Goal: Task Accomplishment & Management: Use online tool/utility

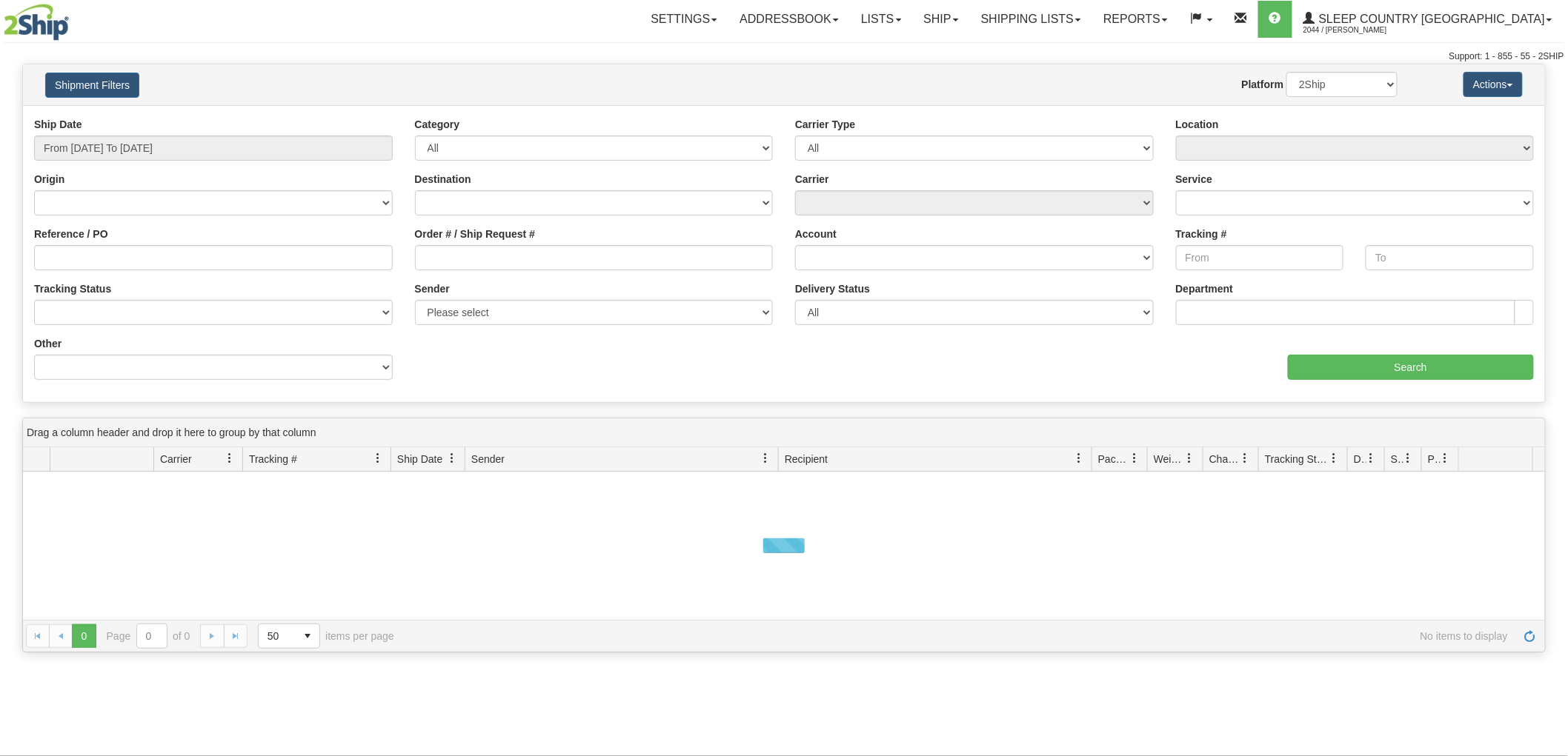
click at [185, 142] on input "From [DATE] To [DATE]" at bounding box center [213, 148] width 358 height 25
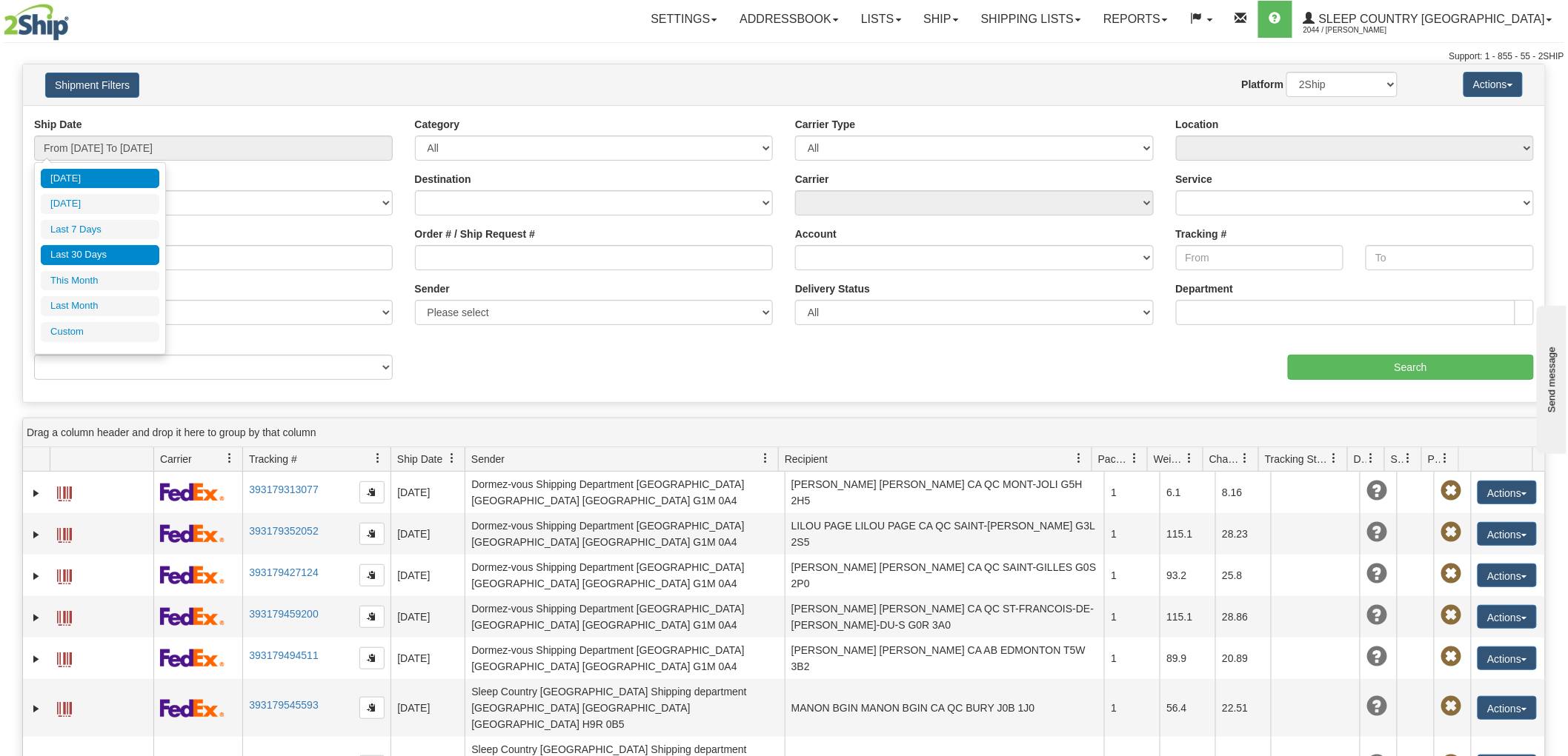
click at [111, 251] on li "Last 30 Days" at bounding box center [100, 255] width 118 height 20
type input "From 08/16/2025 To 09/14/2025"
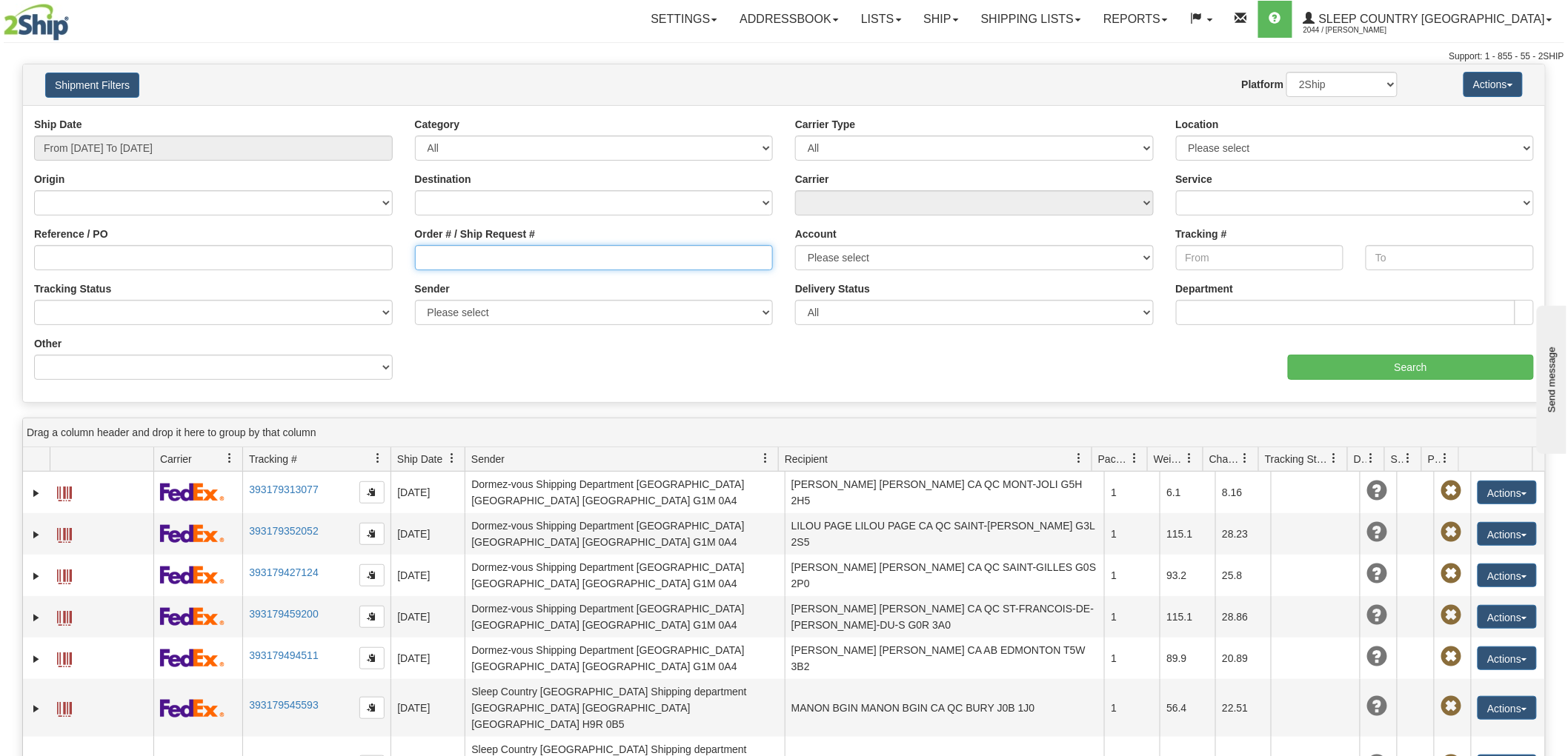
click at [611, 266] on input "Order # / Ship Request #" at bounding box center [594, 258] width 358 height 25
paste input "9000H986196"
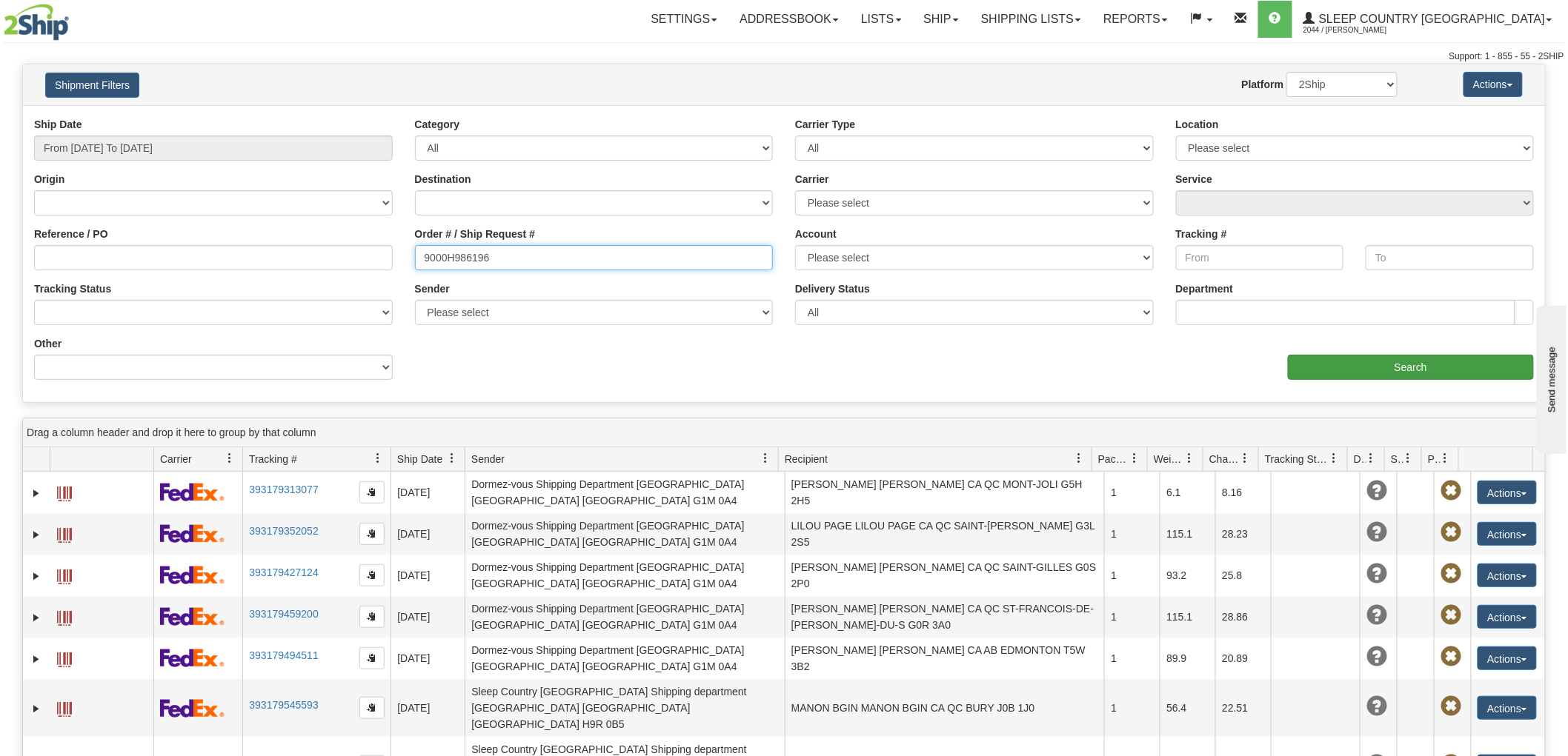
type input "9000H986196"
click at [1349, 366] on input "Search" at bounding box center [1410, 367] width 246 height 25
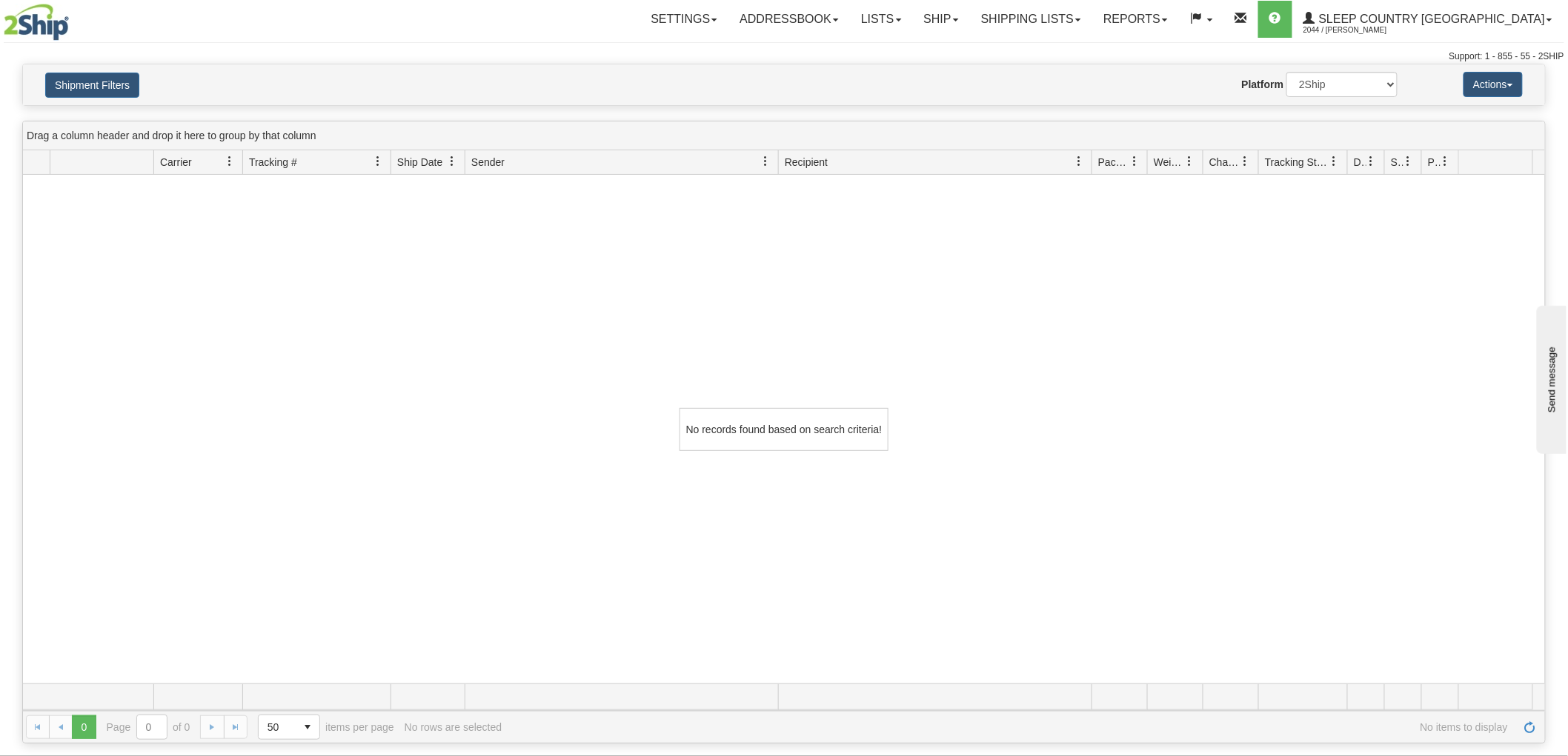
drag, startPoint x: 84, startPoint y: 315, endPoint x: 300, endPoint y: 267, distance: 221.3
click at [118, 306] on div "No records found based on search criteria!" at bounding box center [783, 429] width 1522 height 509
click at [97, 79] on button "Shipment Filters" at bounding box center [92, 85] width 94 height 25
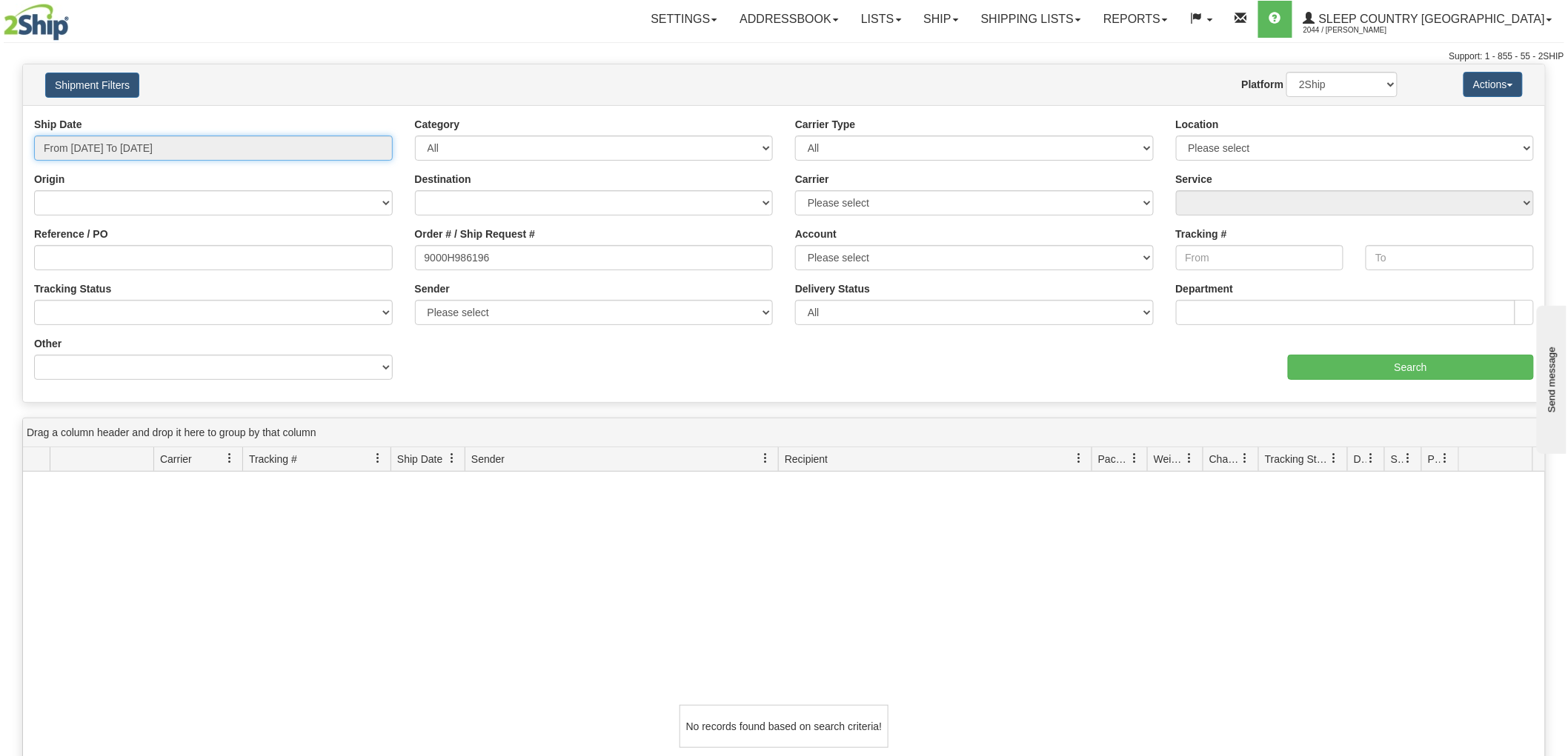
click at [114, 143] on input "From 08/16/2025 To 09/14/2025" at bounding box center [213, 148] width 358 height 25
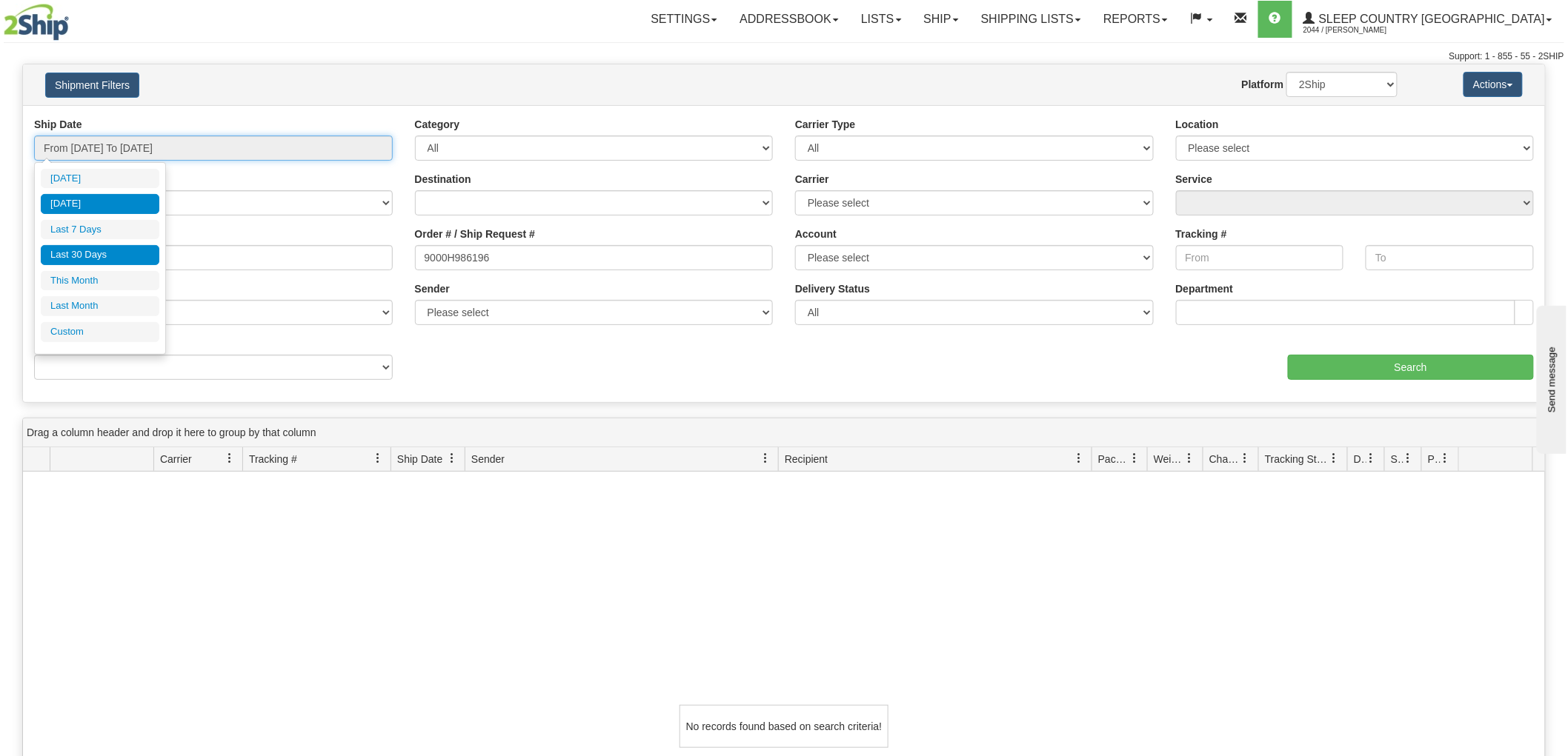
type input "09/13/2025"
type input "08/16/2025"
type input "[DATE]"
type input "09/01/2025"
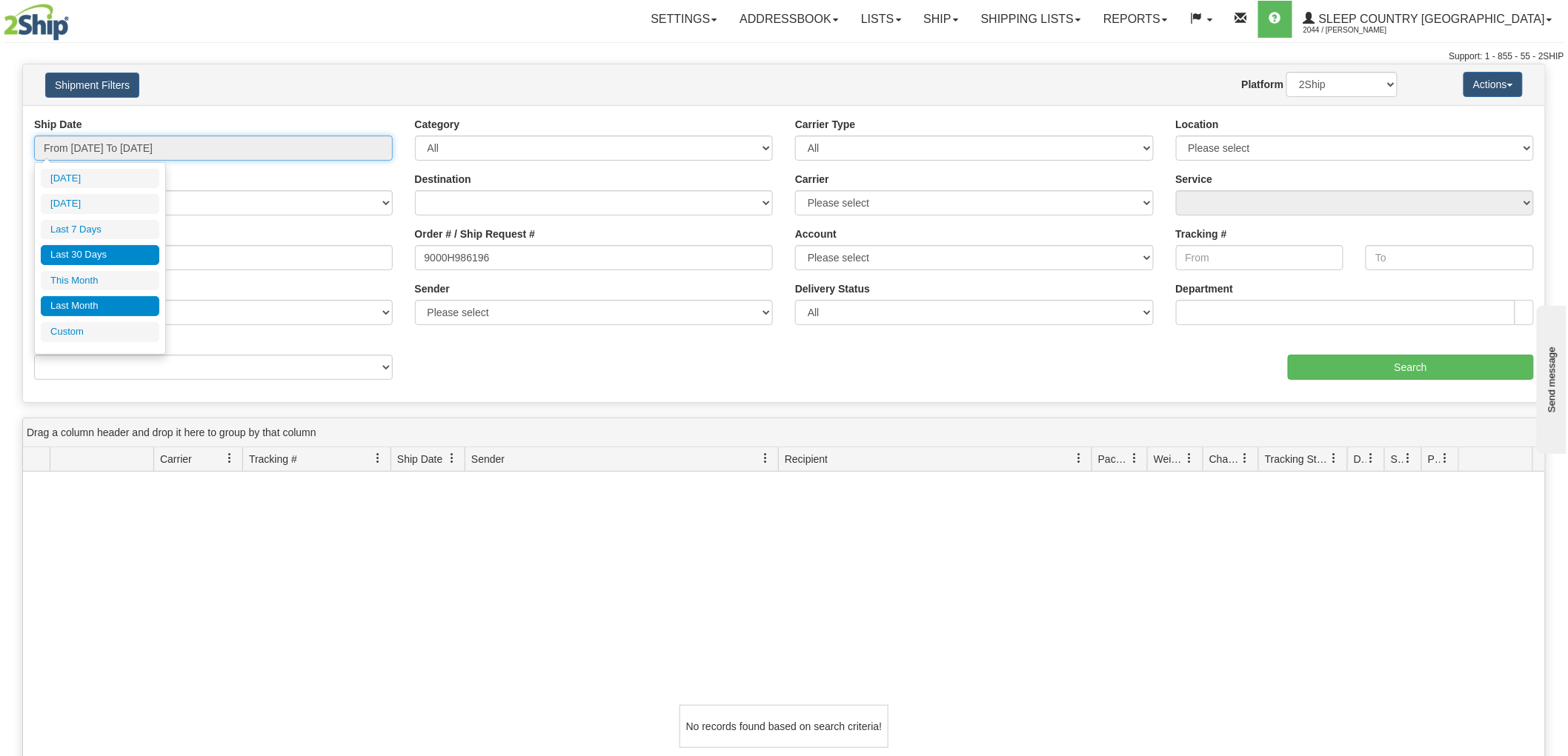
type input "09/30/2025"
type input "08/16/2025"
type input "[DATE]"
type input "08/01/2025"
type input "08/31/2025"
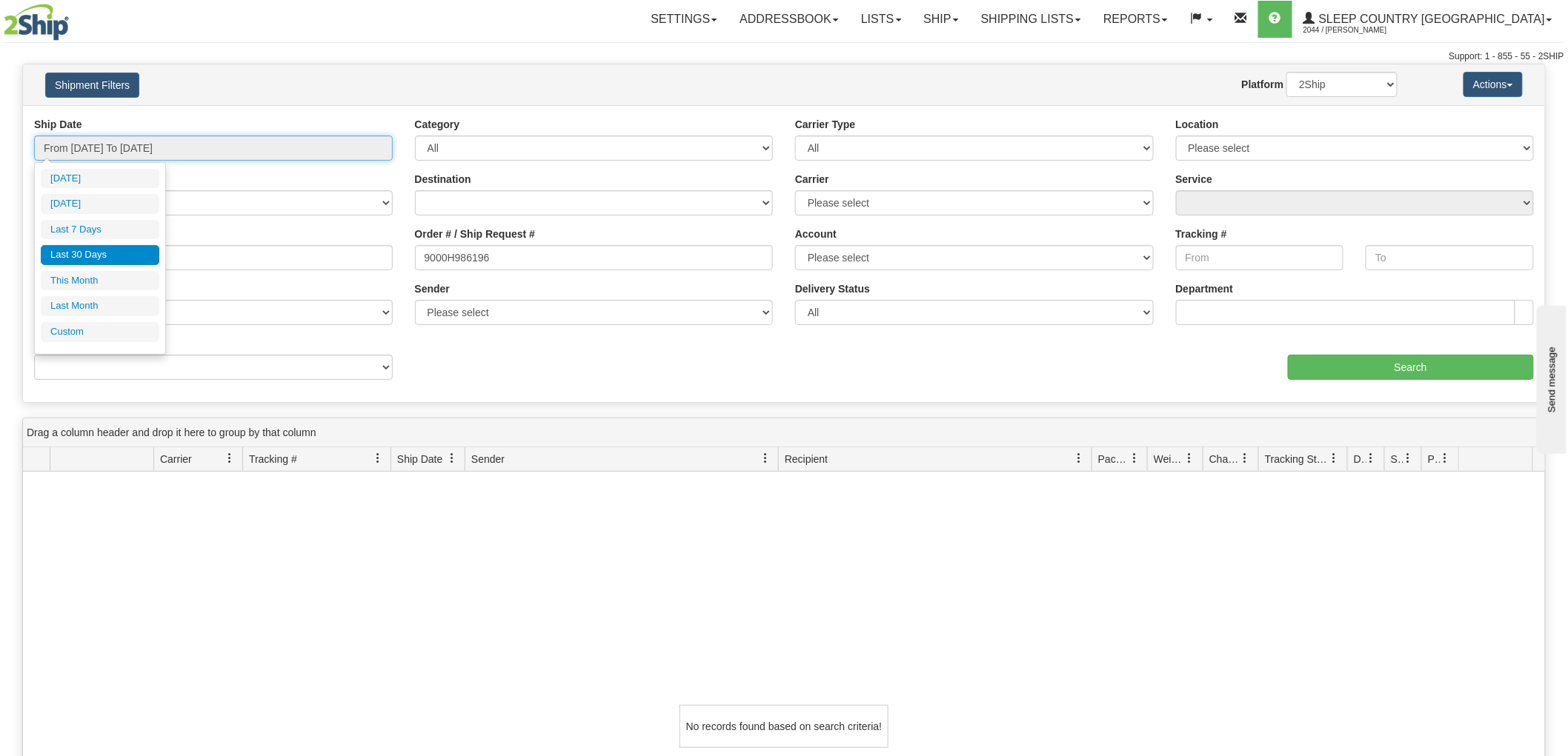
type input "08/16/2025"
type input "[DATE]"
click at [109, 329] on li "Custom" at bounding box center [100, 332] width 118 height 20
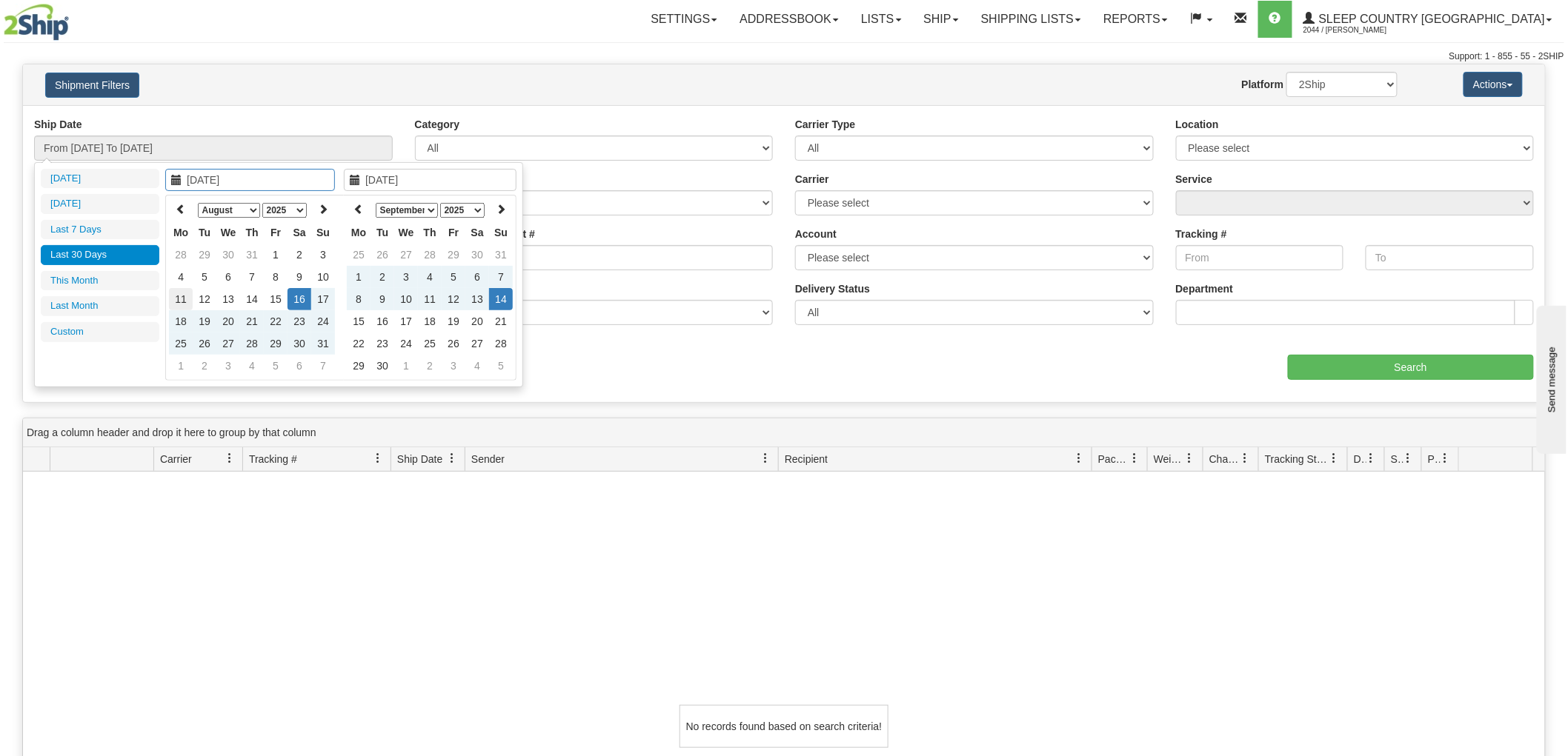
type input "08/01/2025"
type input "08/31/2025"
type input "08/16/2025"
type input "[DATE]"
type input "08/01/2025"
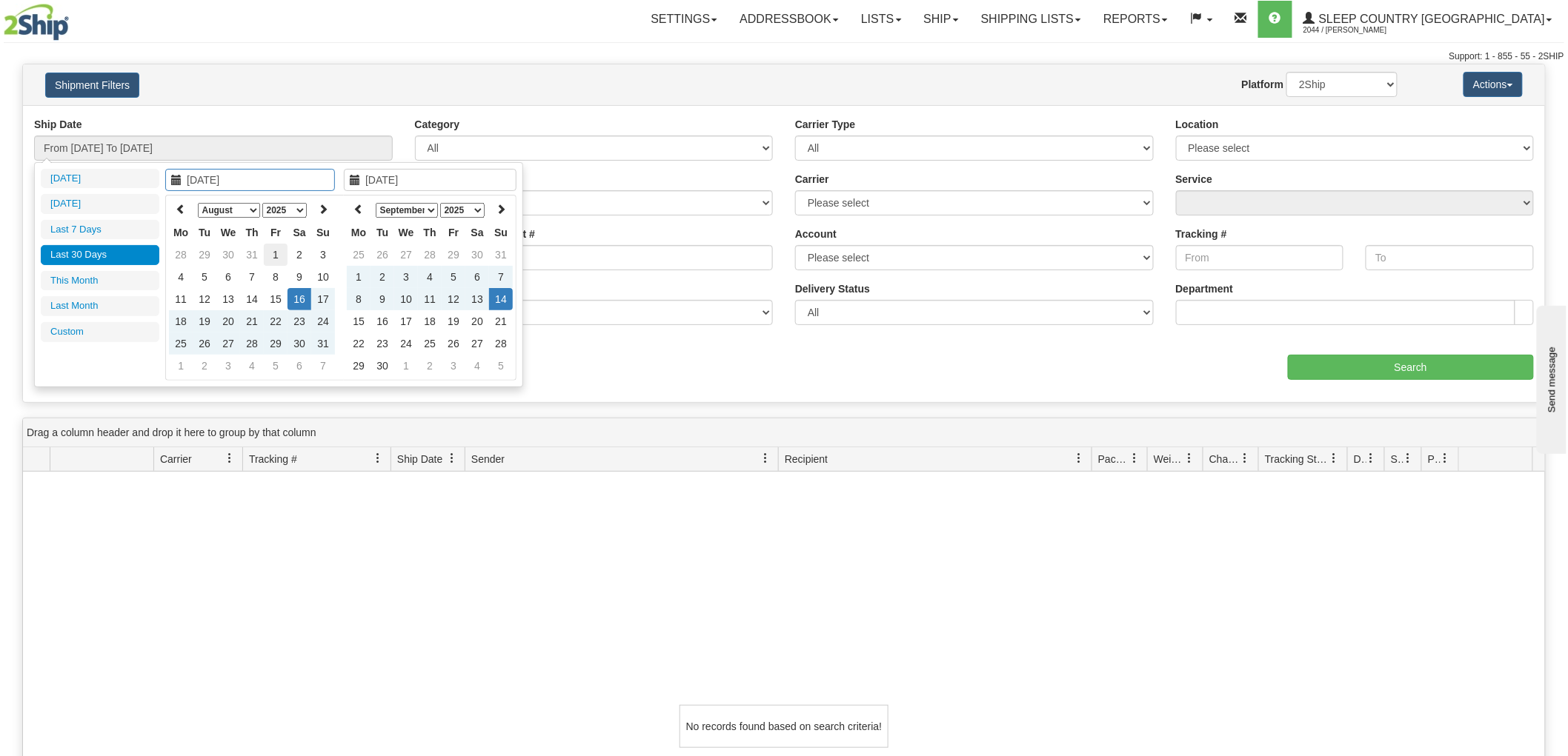
click at [272, 252] on td "1" at bounding box center [275, 254] width 24 height 22
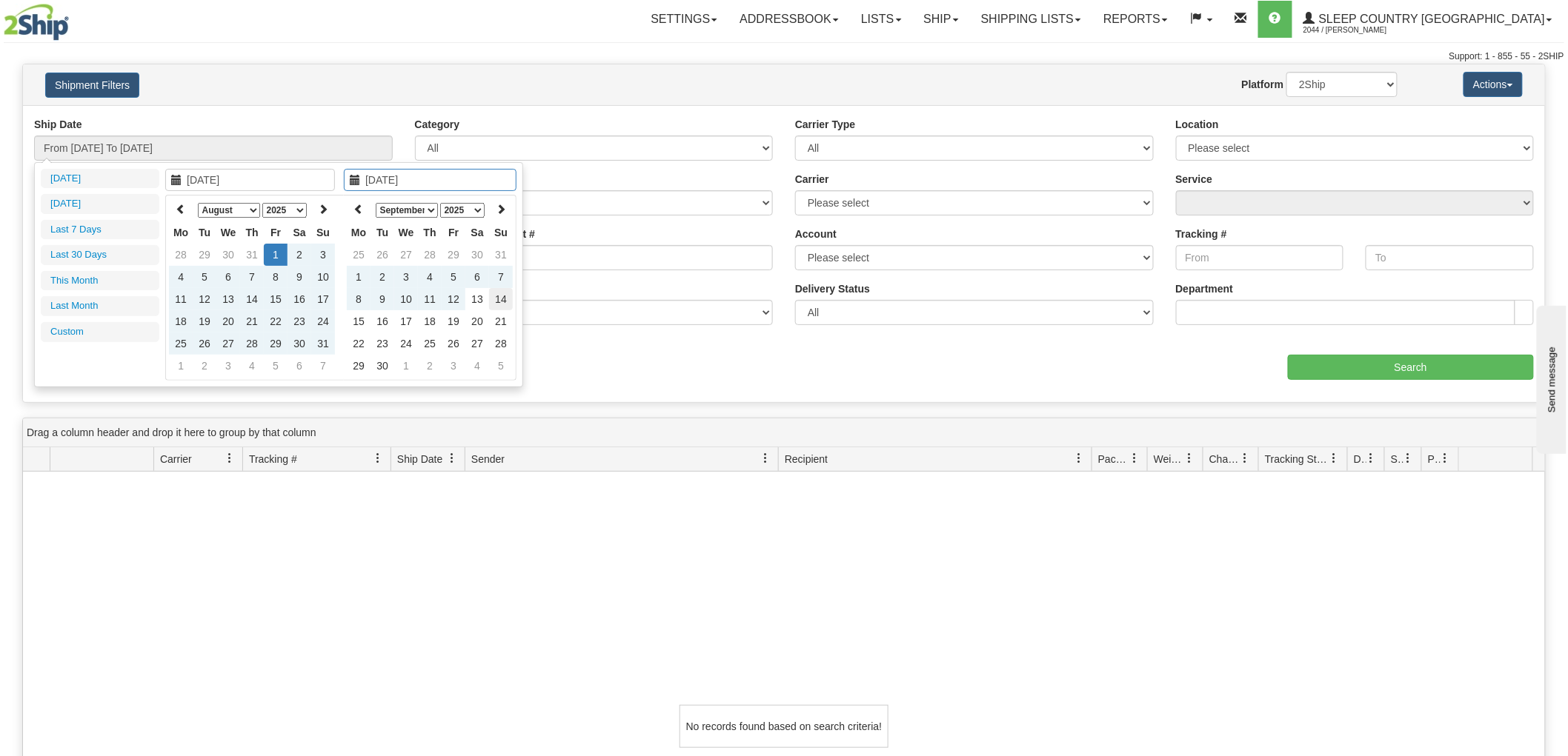
type input "[DATE]"
click at [500, 300] on td "14" at bounding box center [500, 299] width 24 height 22
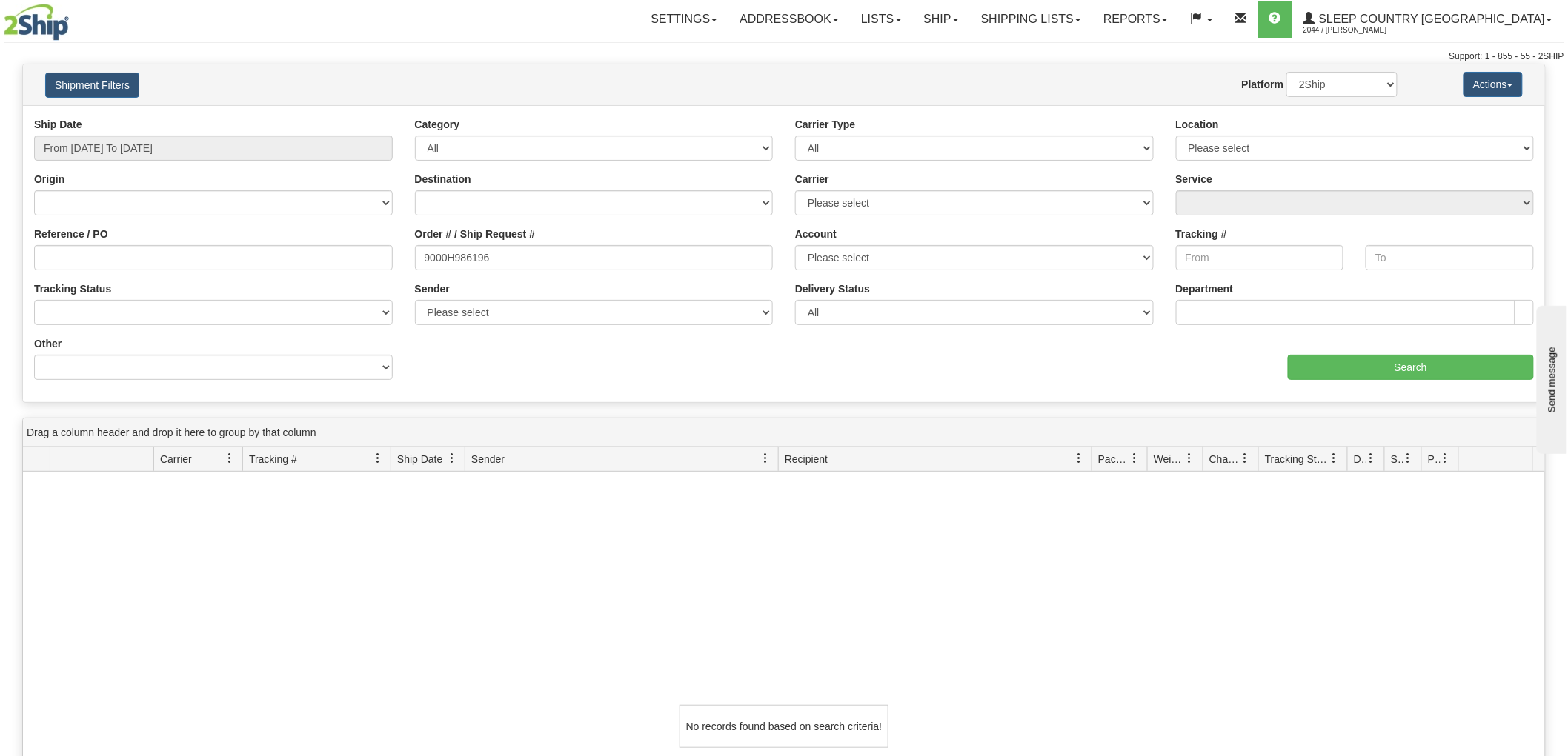
type input "From 08/01/2025 To 09/14/2025"
click at [1402, 361] on input "Search" at bounding box center [1410, 367] width 246 height 25
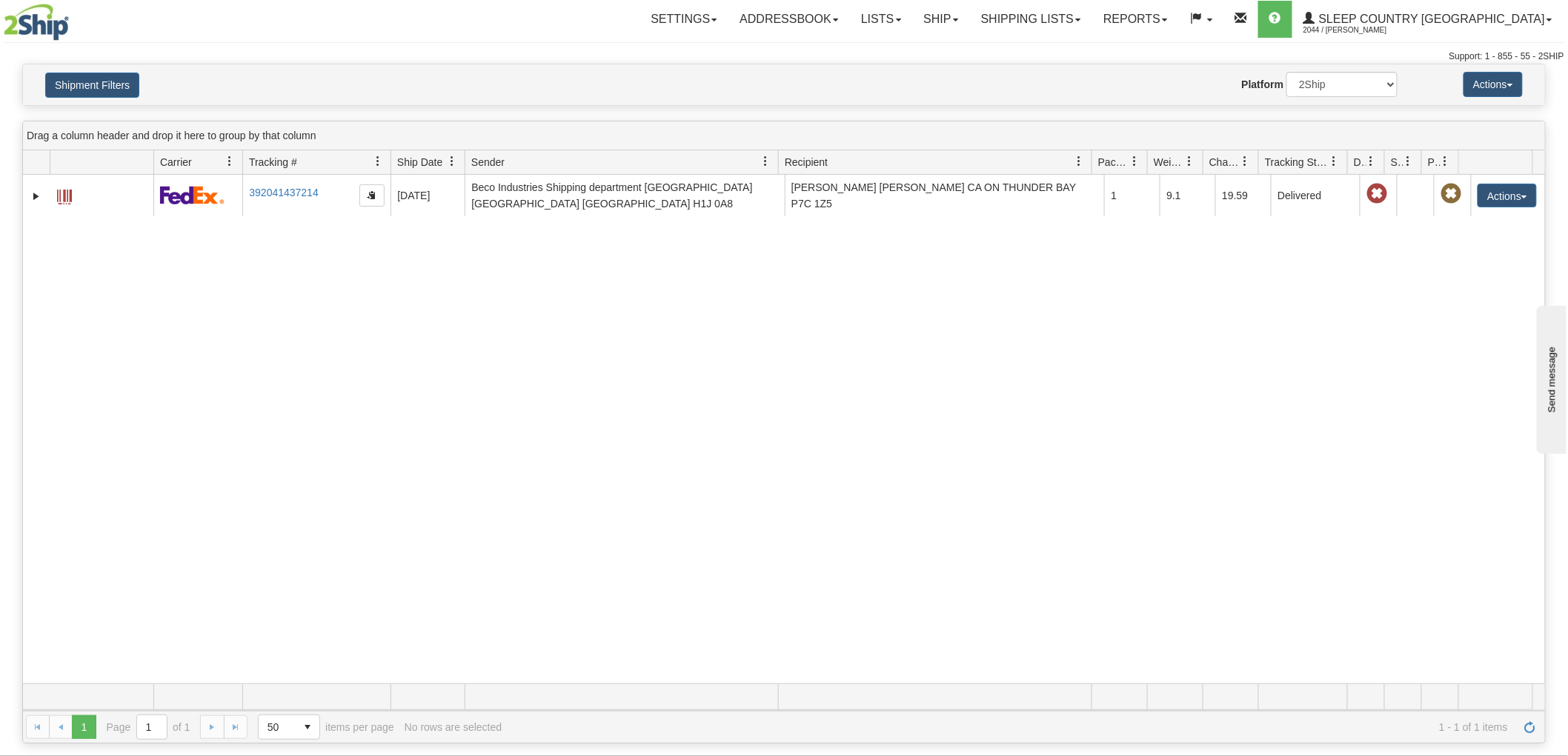
click at [133, 377] on div "31440493 2044 392041437214 08/12/2025 08/12/2025 01:56:43 PM Beco Industries Sh…" at bounding box center [783, 429] width 1522 height 509
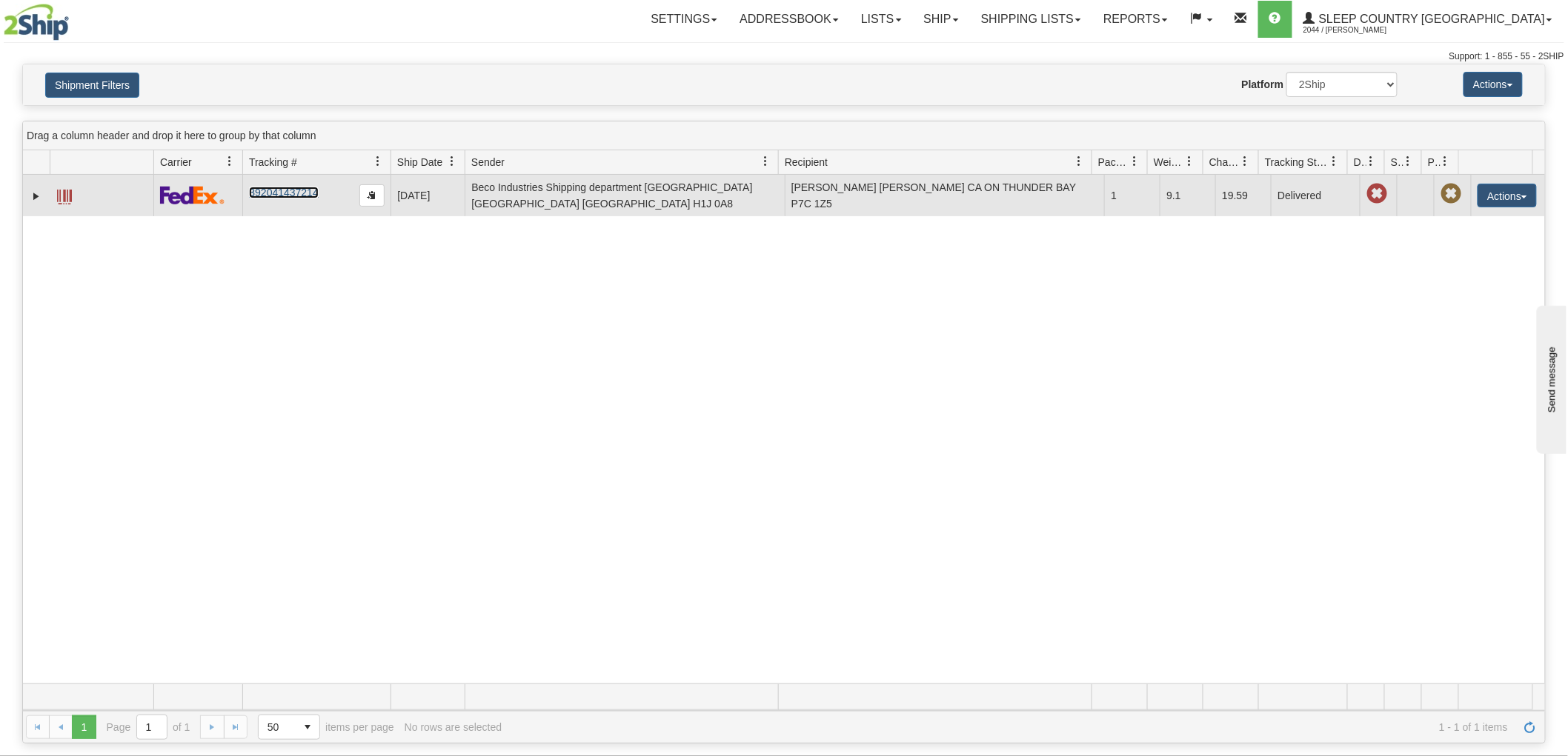
click at [285, 190] on link "392041437214" at bounding box center [283, 193] width 69 height 12
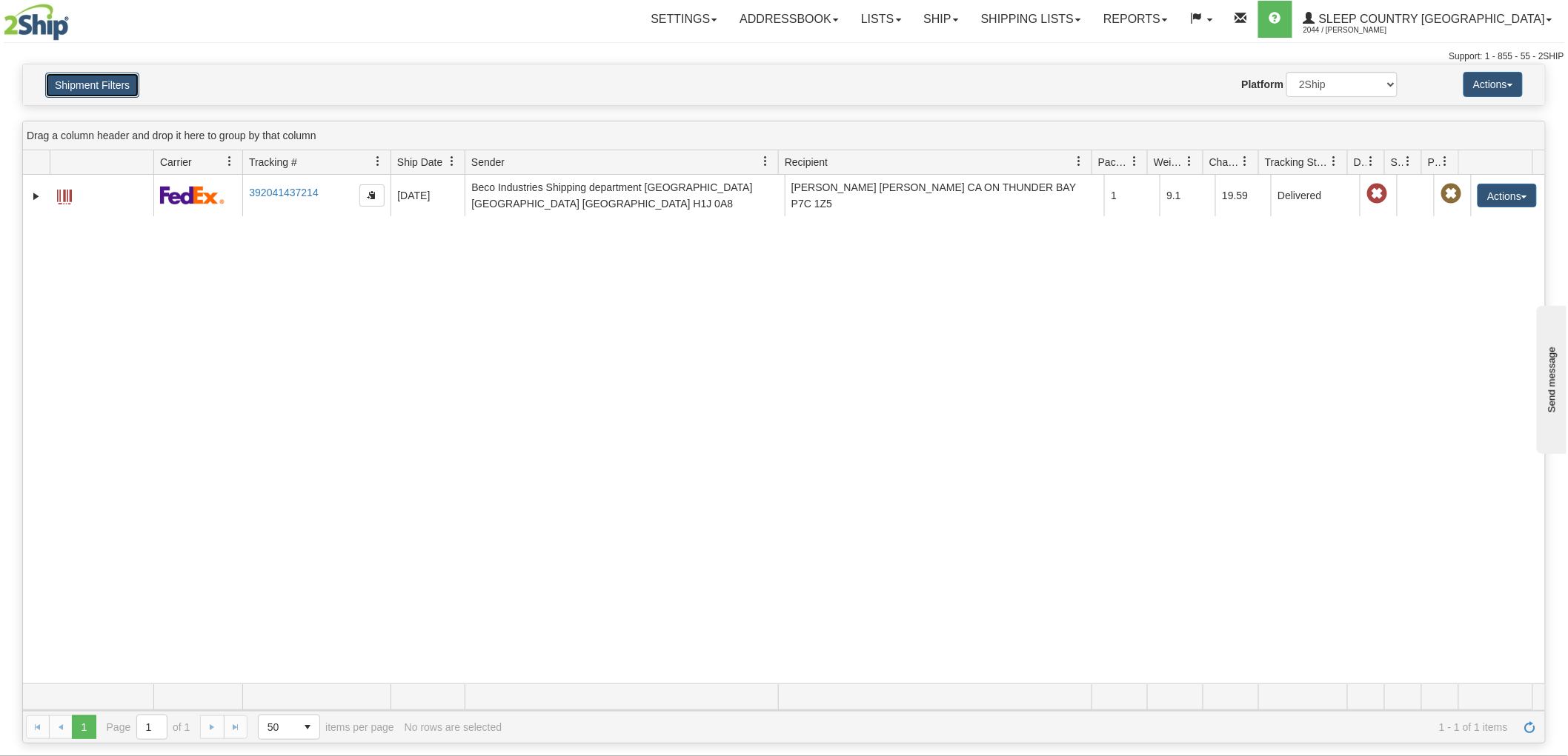
click at [109, 81] on button "Shipment Filters" at bounding box center [92, 85] width 94 height 25
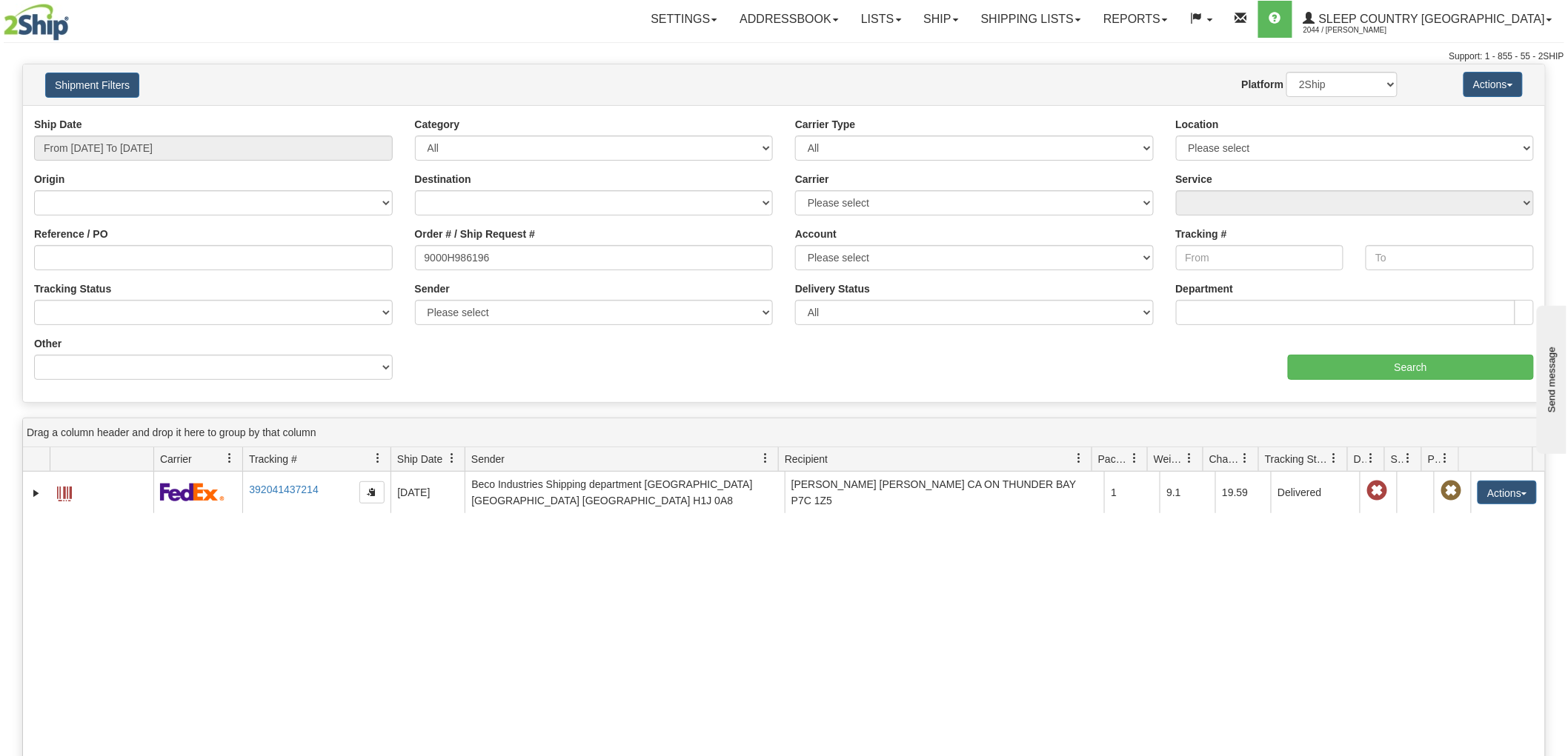
click at [964, 634] on div "31440493 2044 392041437214 08/12/2025 08/12/2025 01:56:43 PM Beco Industries Sh…" at bounding box center [783, 726] width 1522 height 509
click at [1390, 658] on div "31440493 2044 392041437214 08/12/2025 08/12/2025 01:56:43 PM Beco Industries Sh…" at bounding box center [783, 726] width 1522 height 509
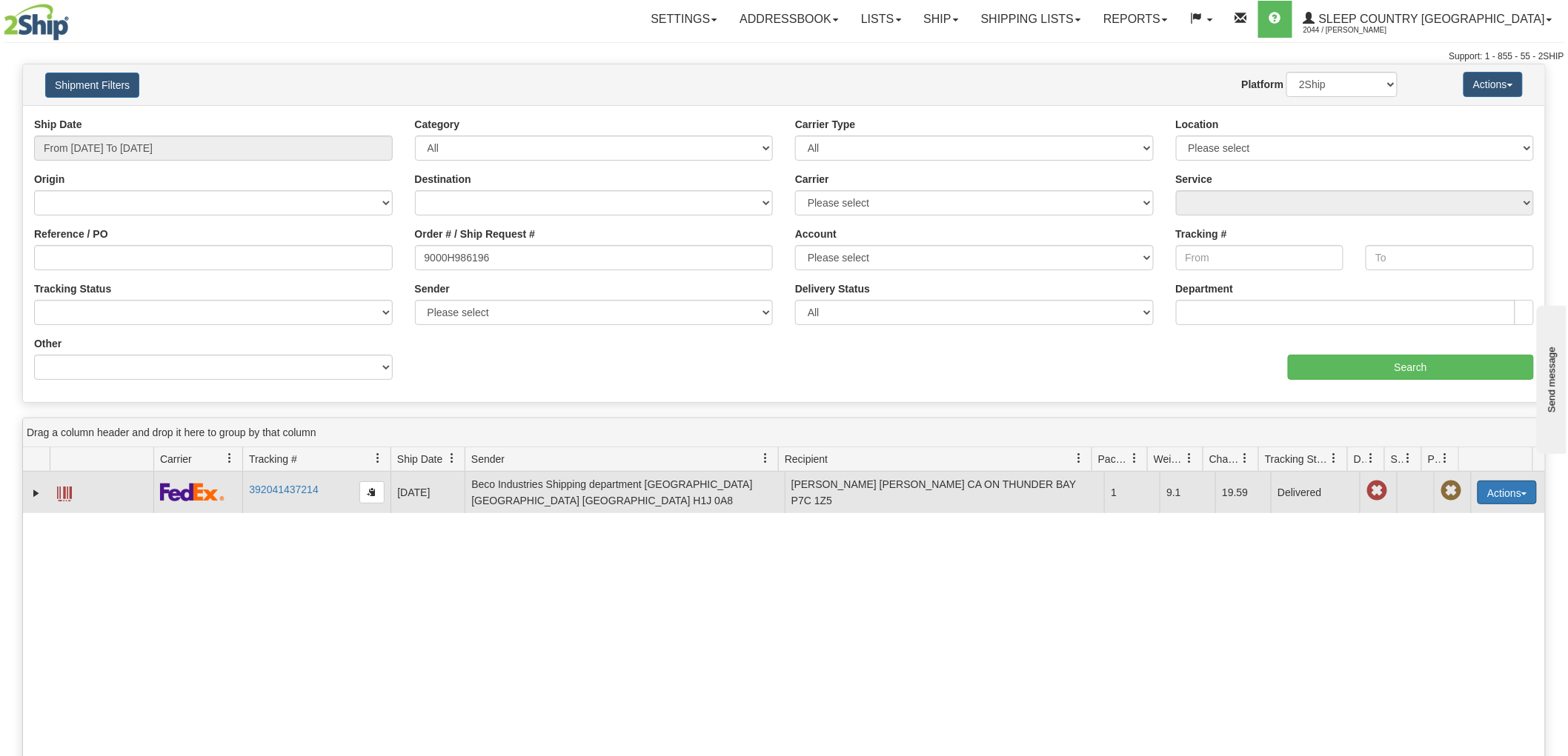
click at [1520, 489] on button "Actions" at bounding box center [1507, 492] width 60 height 24
click at [1458, 537] on link "Return" at bounding box center [1476, 540] width 118 height 19
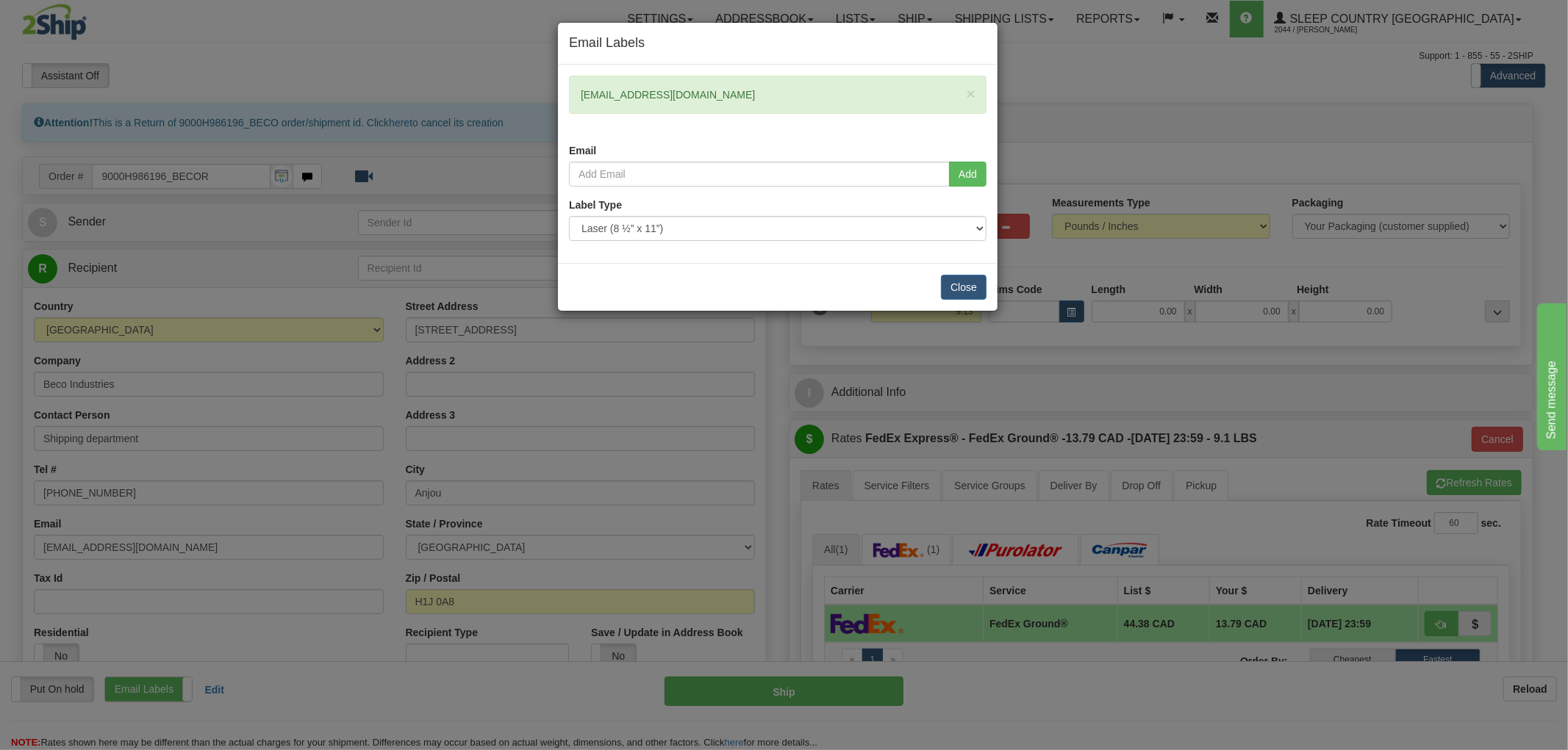
click at [781, 36] on h4 "Email Labels" at bounding box center [778, 43] width 417 height 19
click at [681, 174] on input "email" at bounding box center [760, 174] width 381 height 25
paste input "[PERSON_NAME] <[PERSON_NAME][EMAIL_ADDRESS][DOMAIN_NAME]>"
type input "[EMAIL_ADDRESS][DOMAIN_NAME]"
click at [958, 177] on button "Add" at bounding box center [967, 174] width 37 height 25
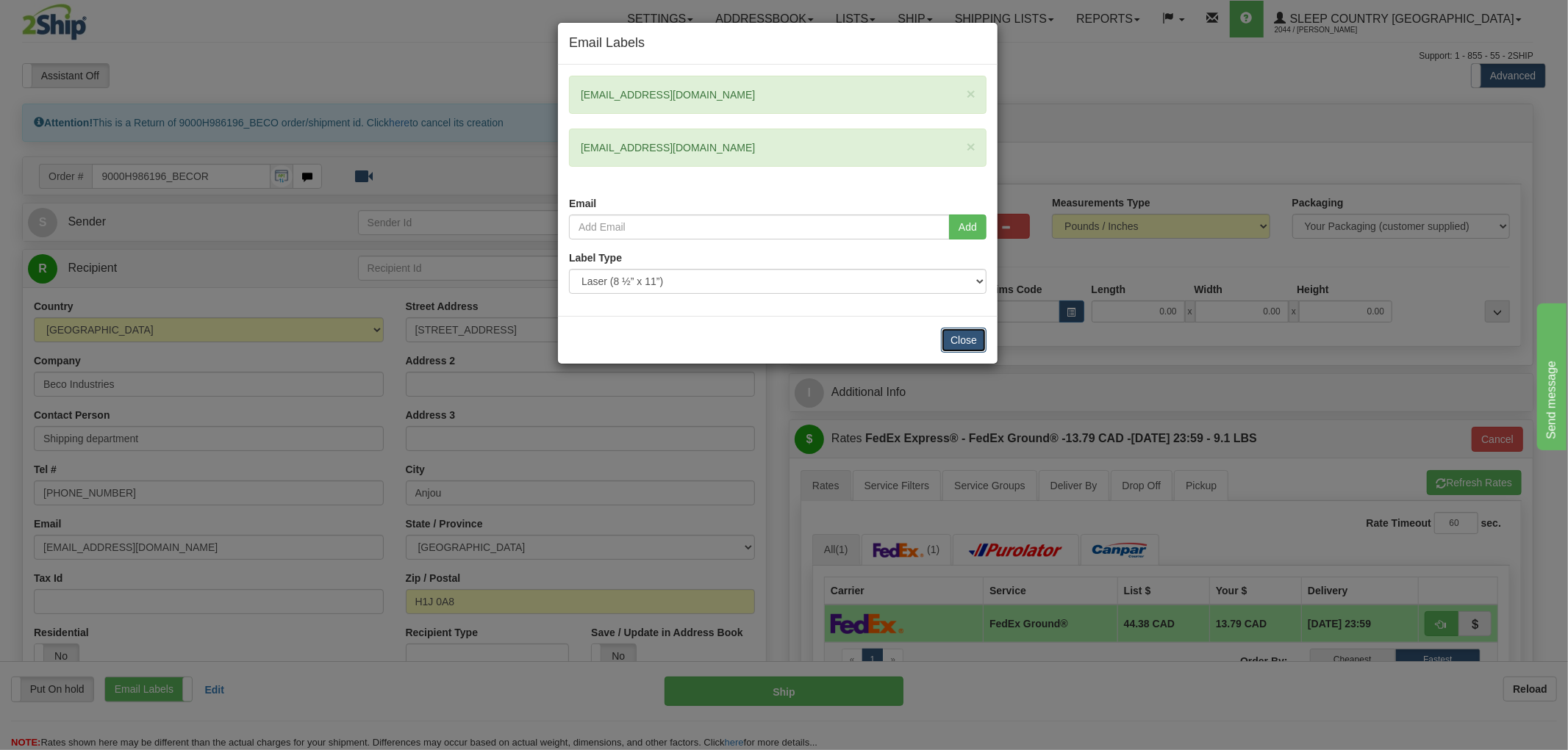
click at [952, 340] on button "Close" at bounding box center [964, 340] width 45 height 25
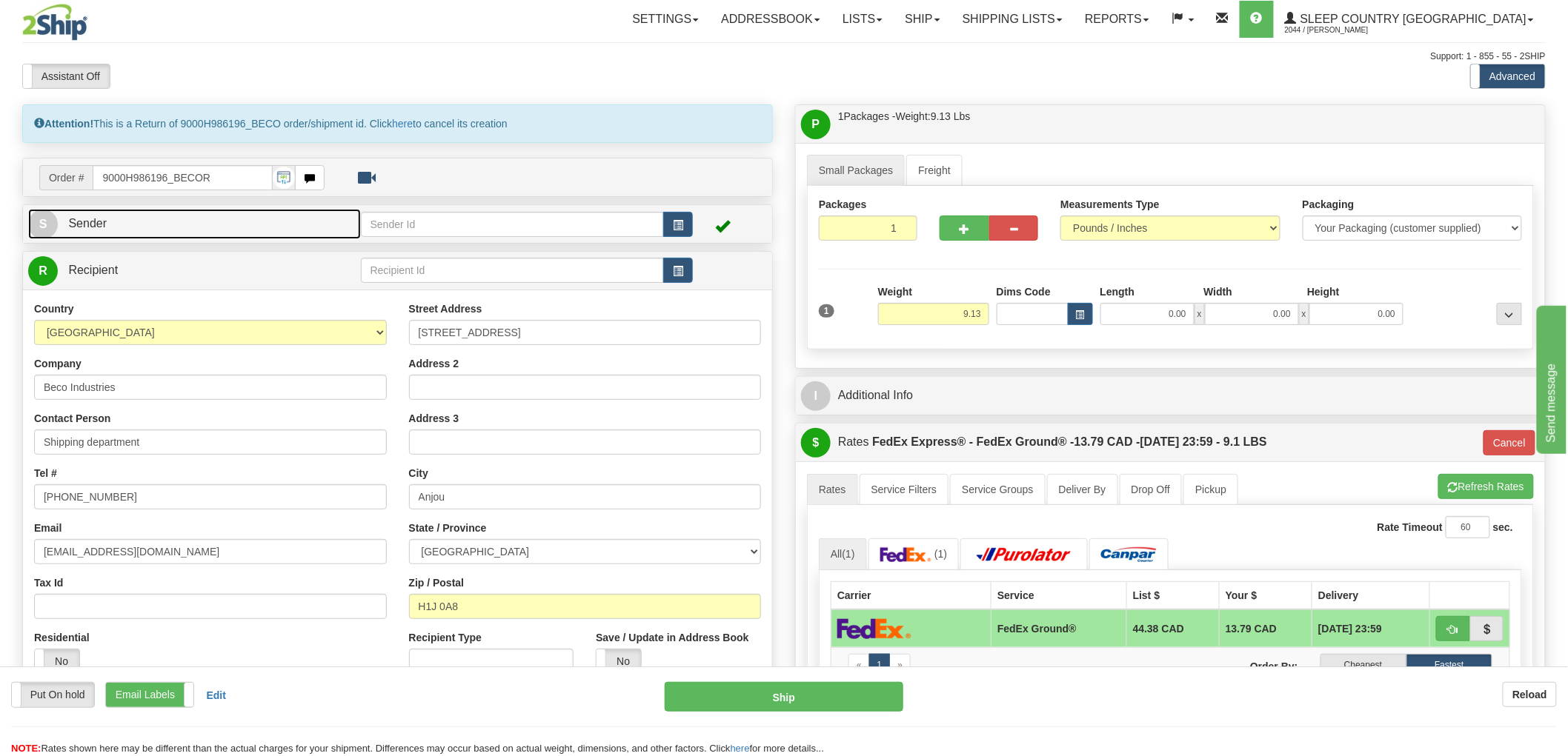
click at [247, 234] on link "S Sender" at bounding box center [194, 223] width 333 height 31
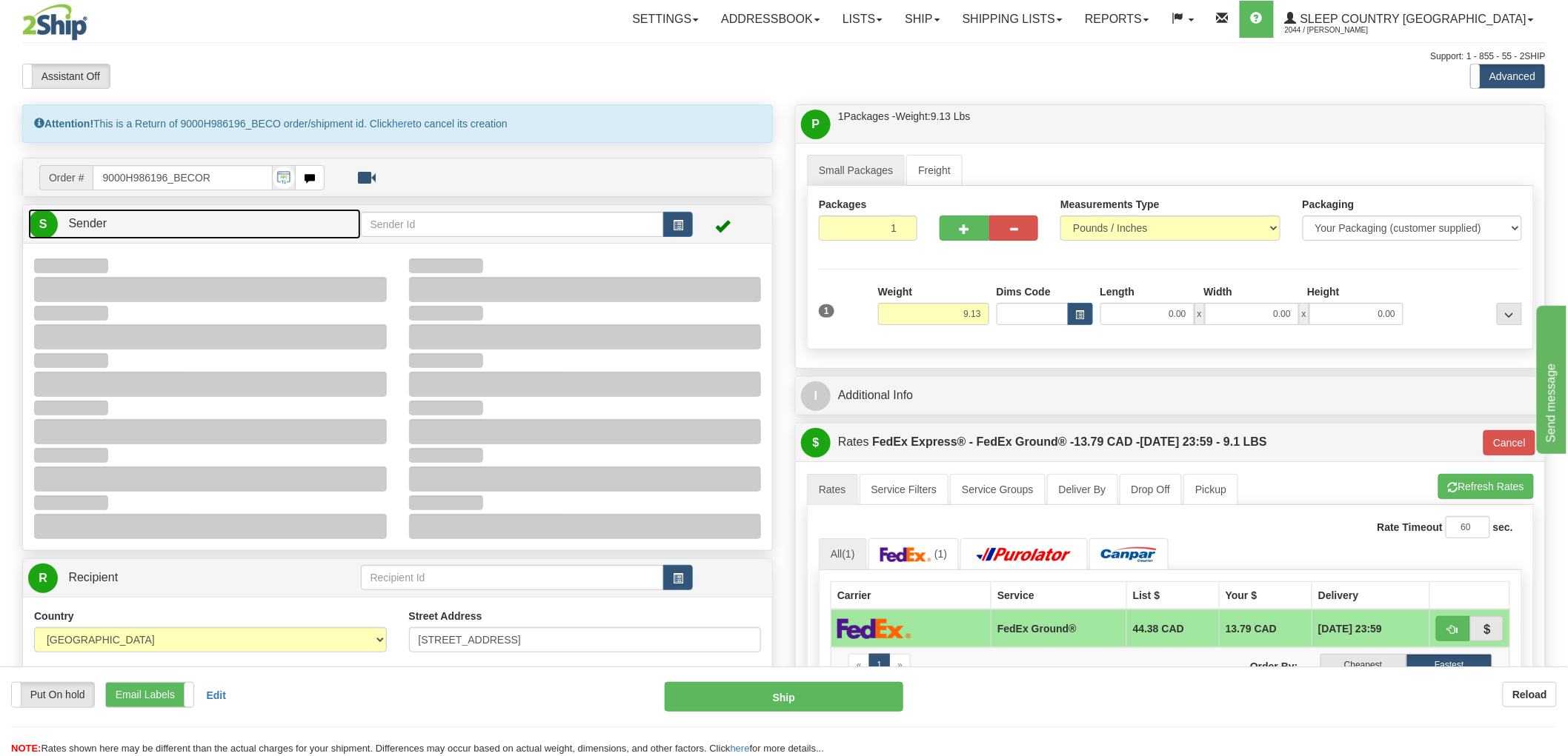
type input "15:37"
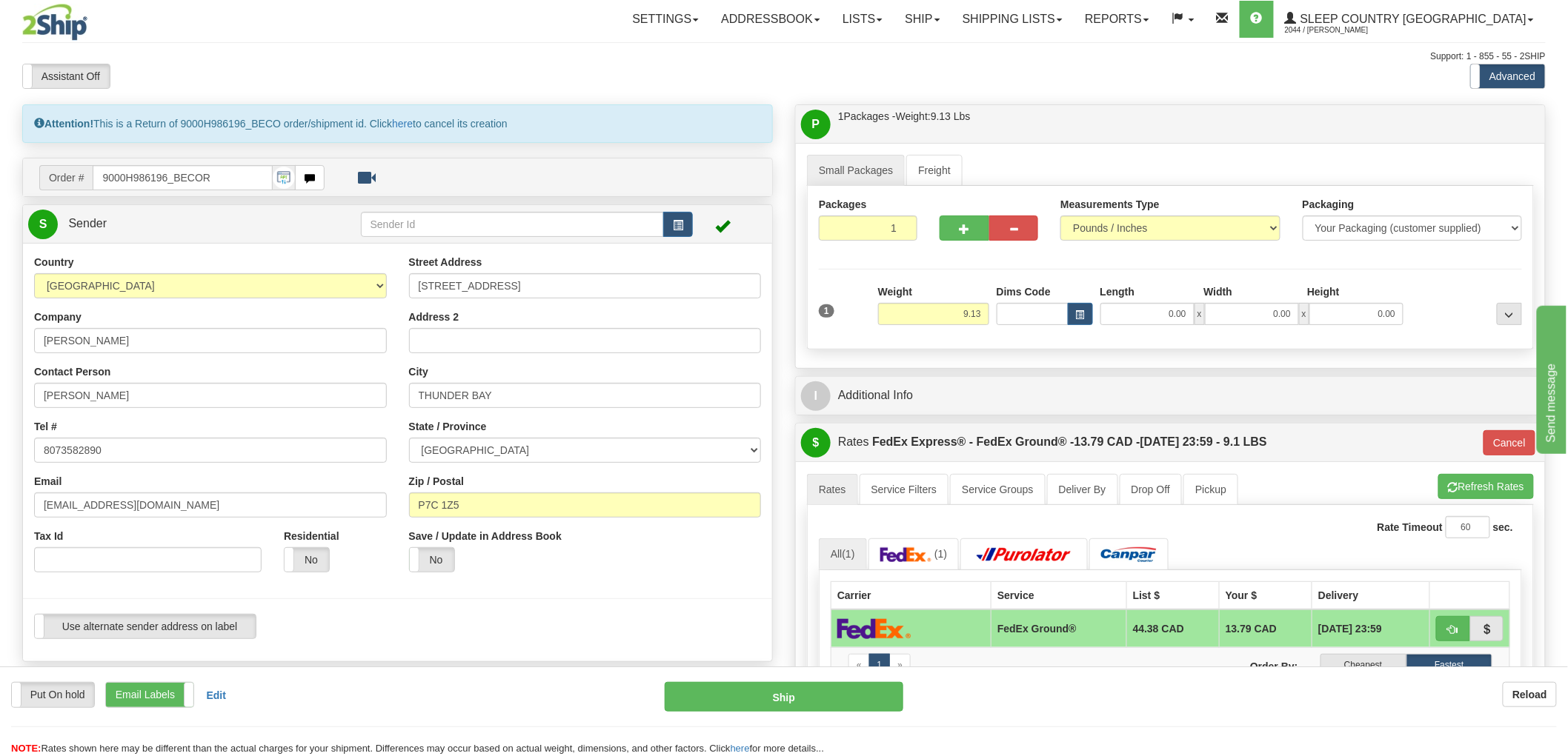
click at [331, 552] on div "Yes No" at bounding box center [335, 560] width 103 height 25
click at [295, 556] on label "No" at bounding box center [307, 560] width 45 height 24
type input "92"
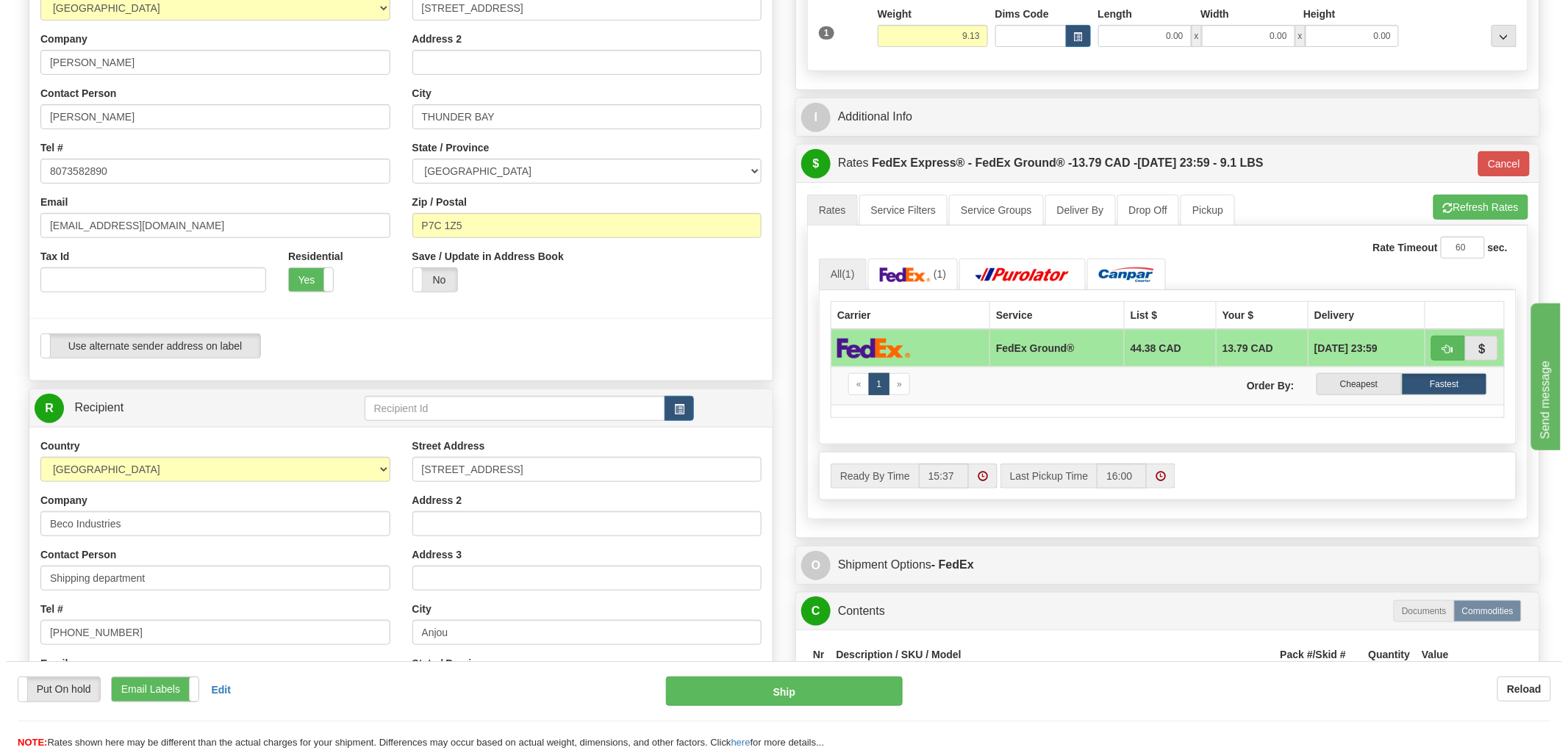
scroll to position [571, 0]
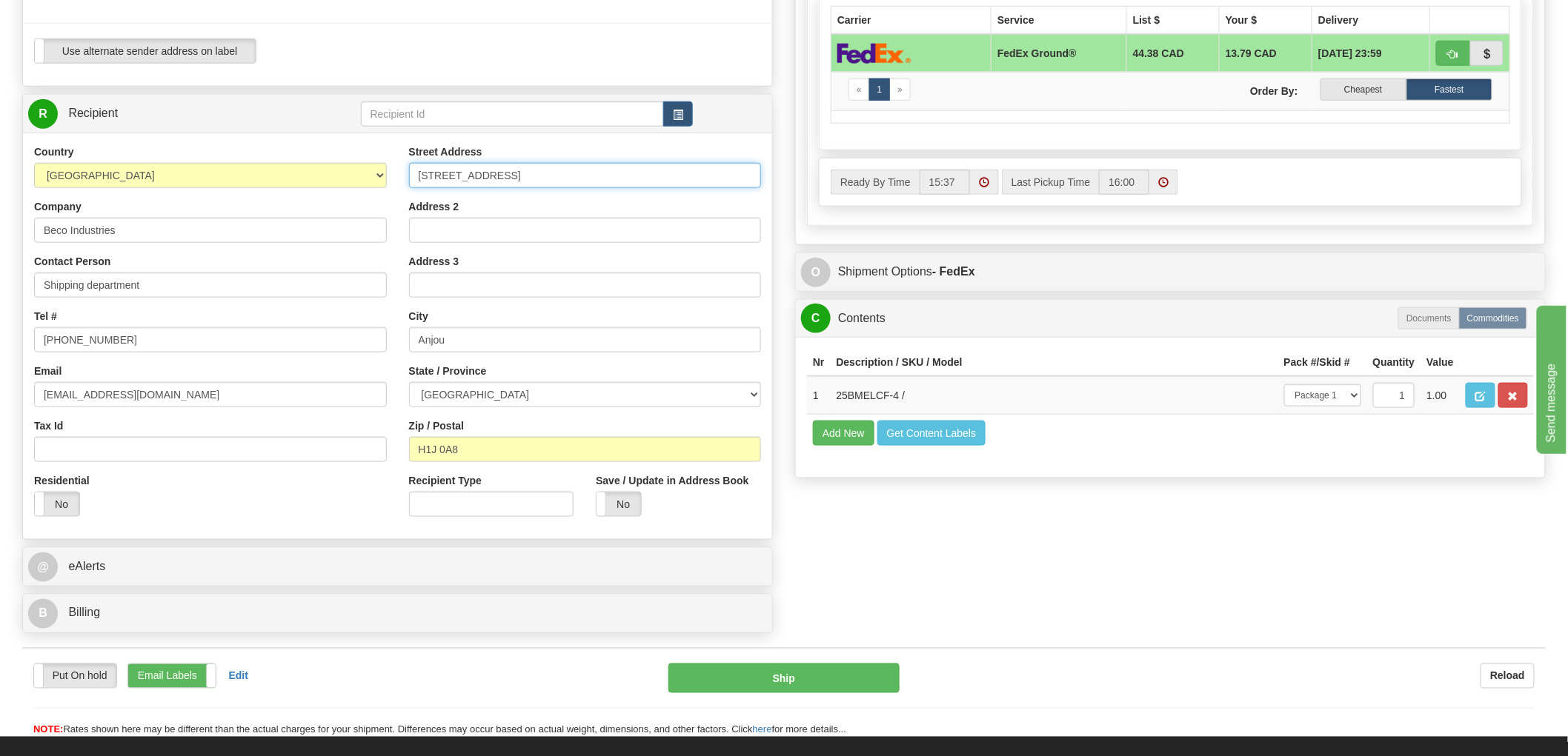
click at [558, 181] on input "[STREET_ADDRESS]" at bounding box center [585, 175] width 353 height 25
paste input "[STREET_ADDRESS]"
type input "[STREET_ADDRESS]"
paste input "BELLEVILLE K8N 4Z6"
type input "BELLEVILLE"
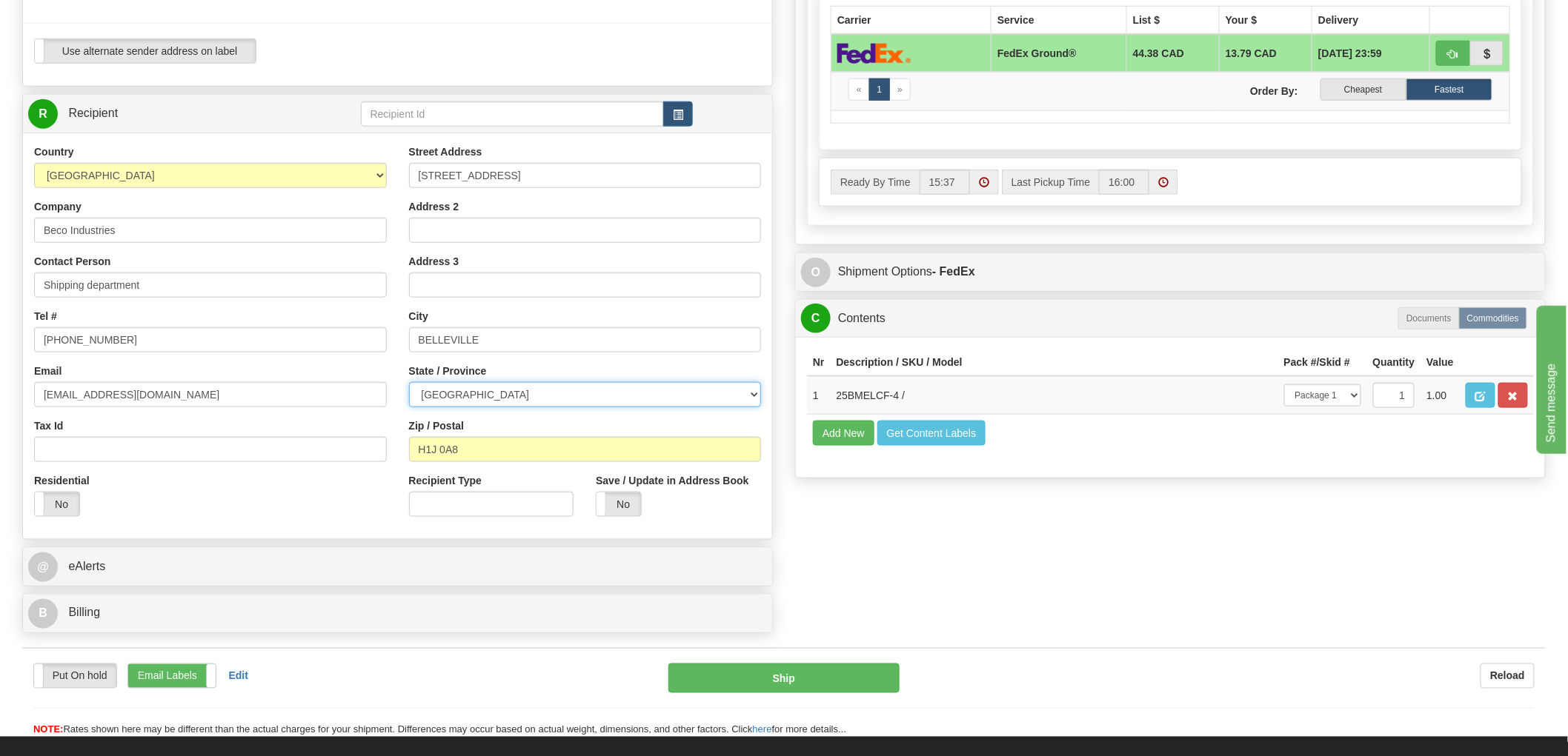
select select "ON"
paste input "K8N 4Z6"
type input "K8N 4Z6"
click at [256, 218] on div "Company Beco Industries" at bounding box center [210, 221] width 353 height 44
type input "92"
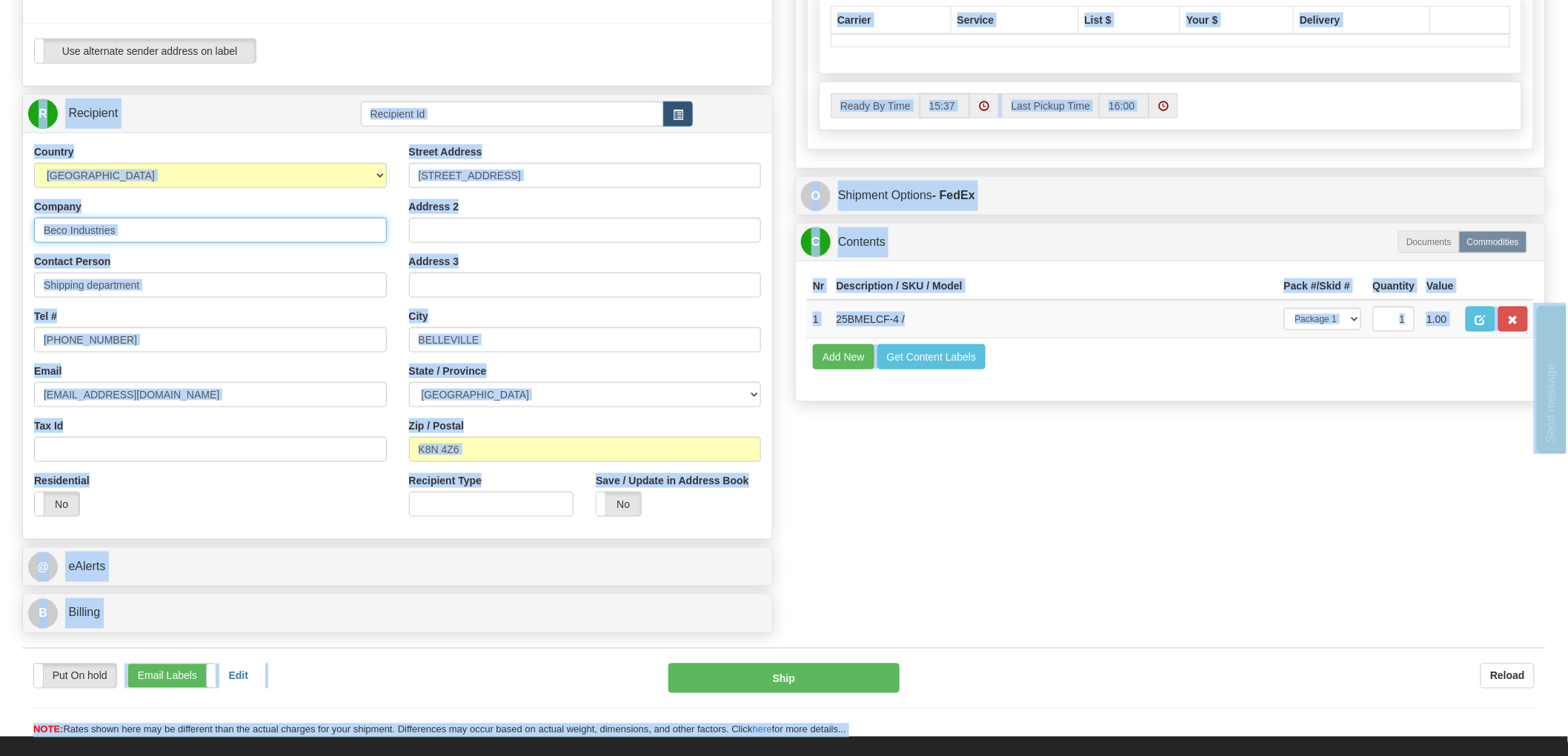
click at [236, 233] on input "Beco Industries" at bounding box center [210, 230] width 353 height 25
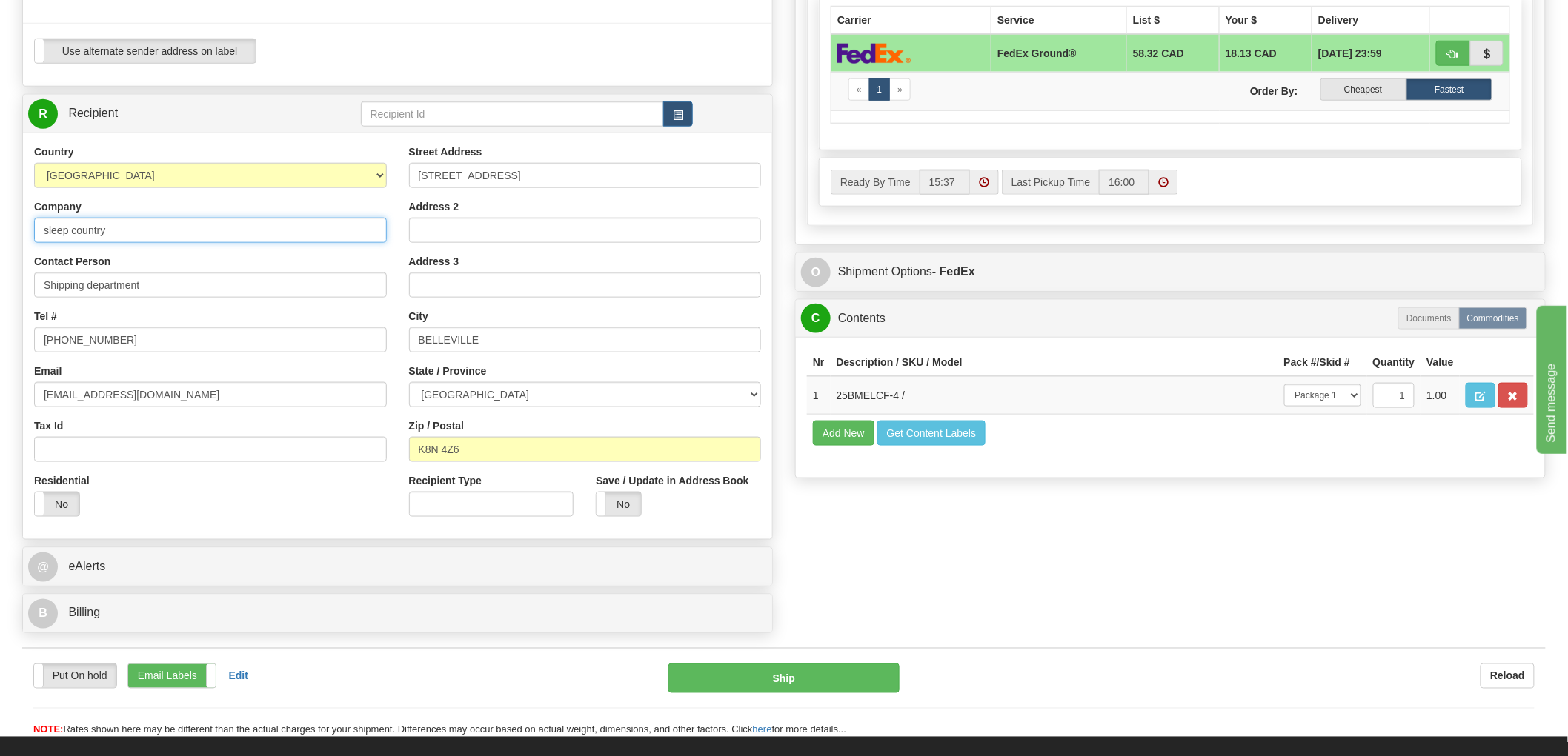
type input "sleep country"
paste input "sleep country"
type input "sleep country"
click at [244, 338] on input "[PHONE_NUMBER]" at bounding box center [210, 340] width 353 height 25
paste input "[PHONE_NUMBER]"
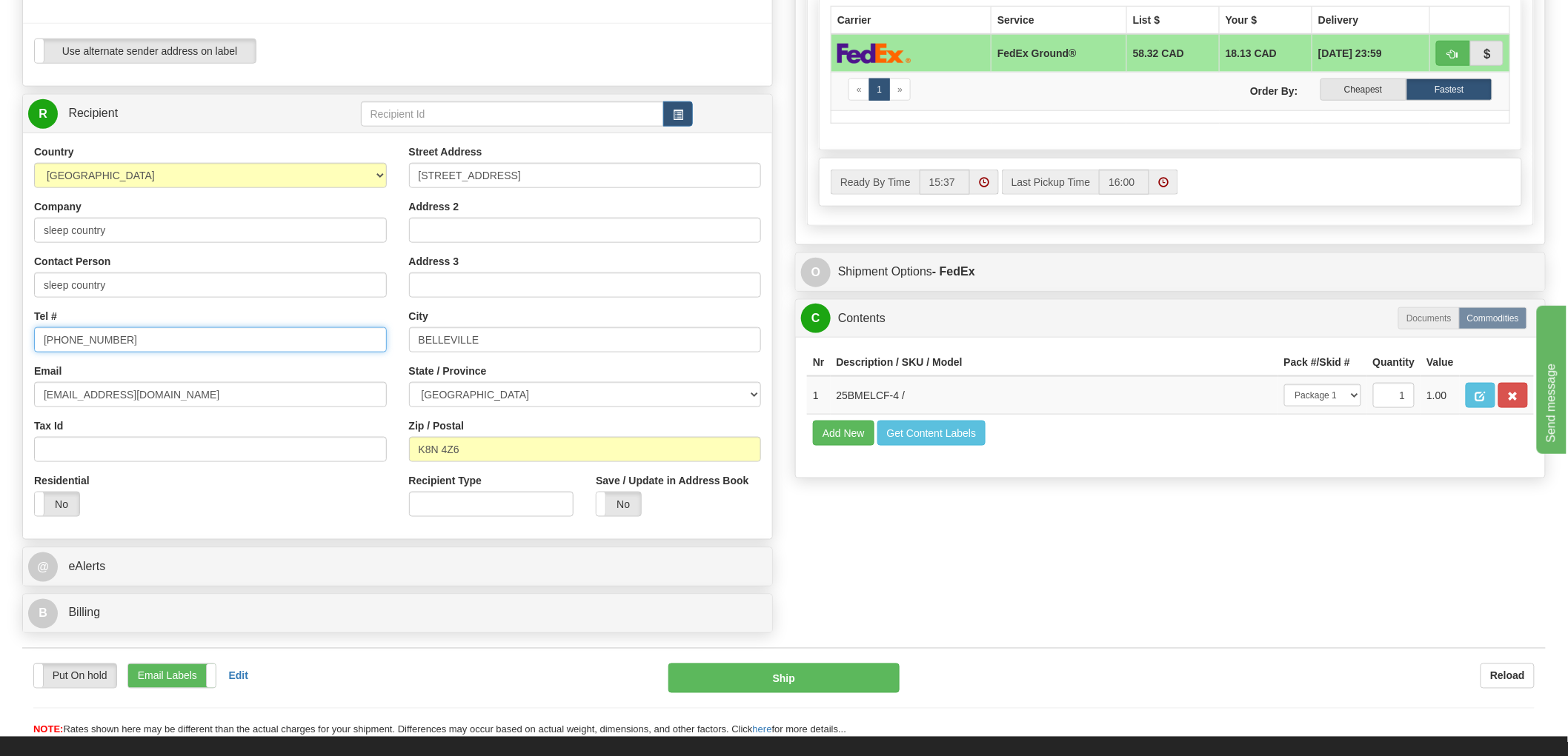
type input "[PHONE_NUMBER]"
click at [222, 388] on input "[EMAIL_ADDRESS][DOMAIN_NAME]" at bounding box center [210, 394] width 353 height 25
paste input "[EMAIL_ADDRESS][DOMAIN_NAME]"
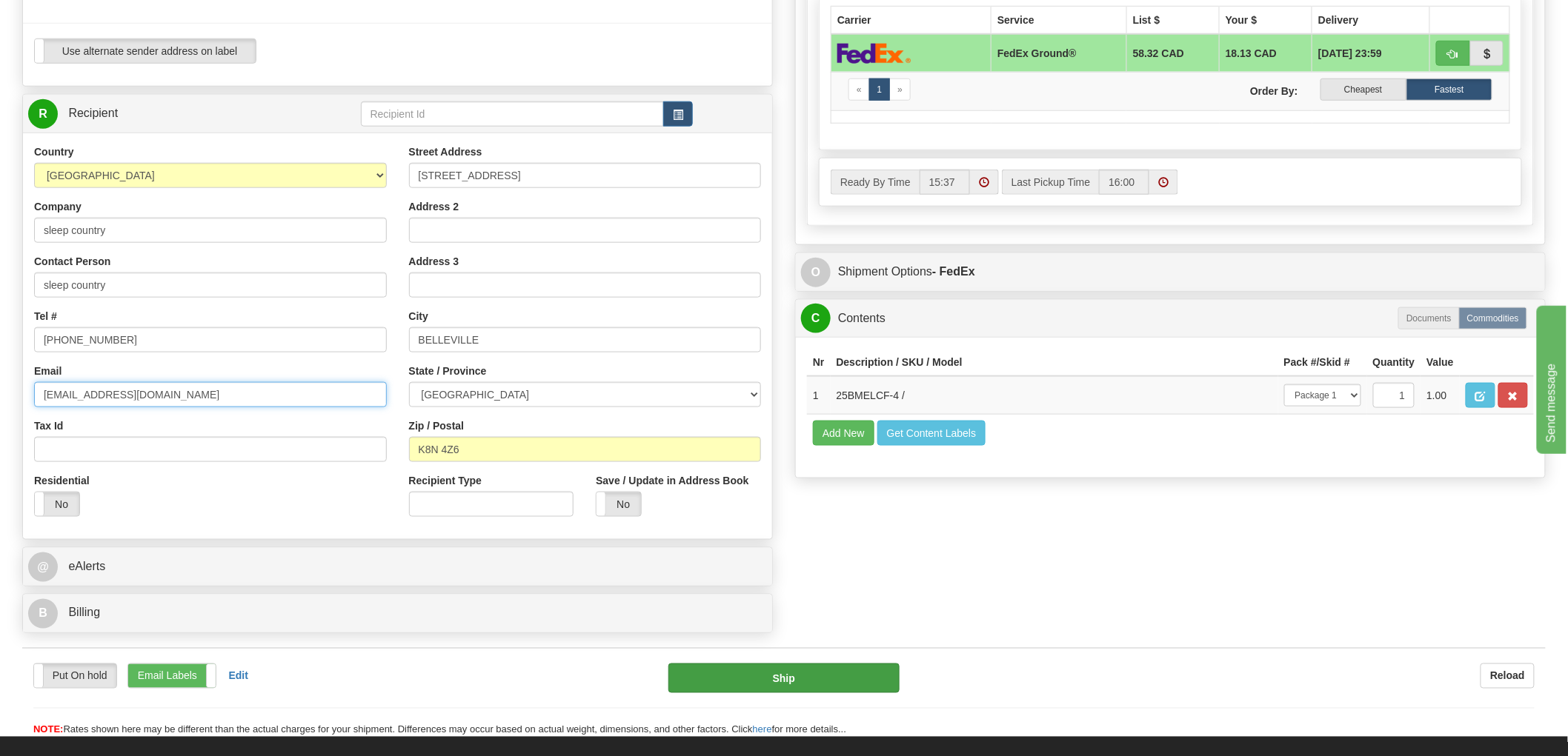
type input "[EMAIL_ADDRESS][DOMAIN_NAME]"
click at [765, 683] on button "Ship" at bounding box center [784, 679] width 232 height 30
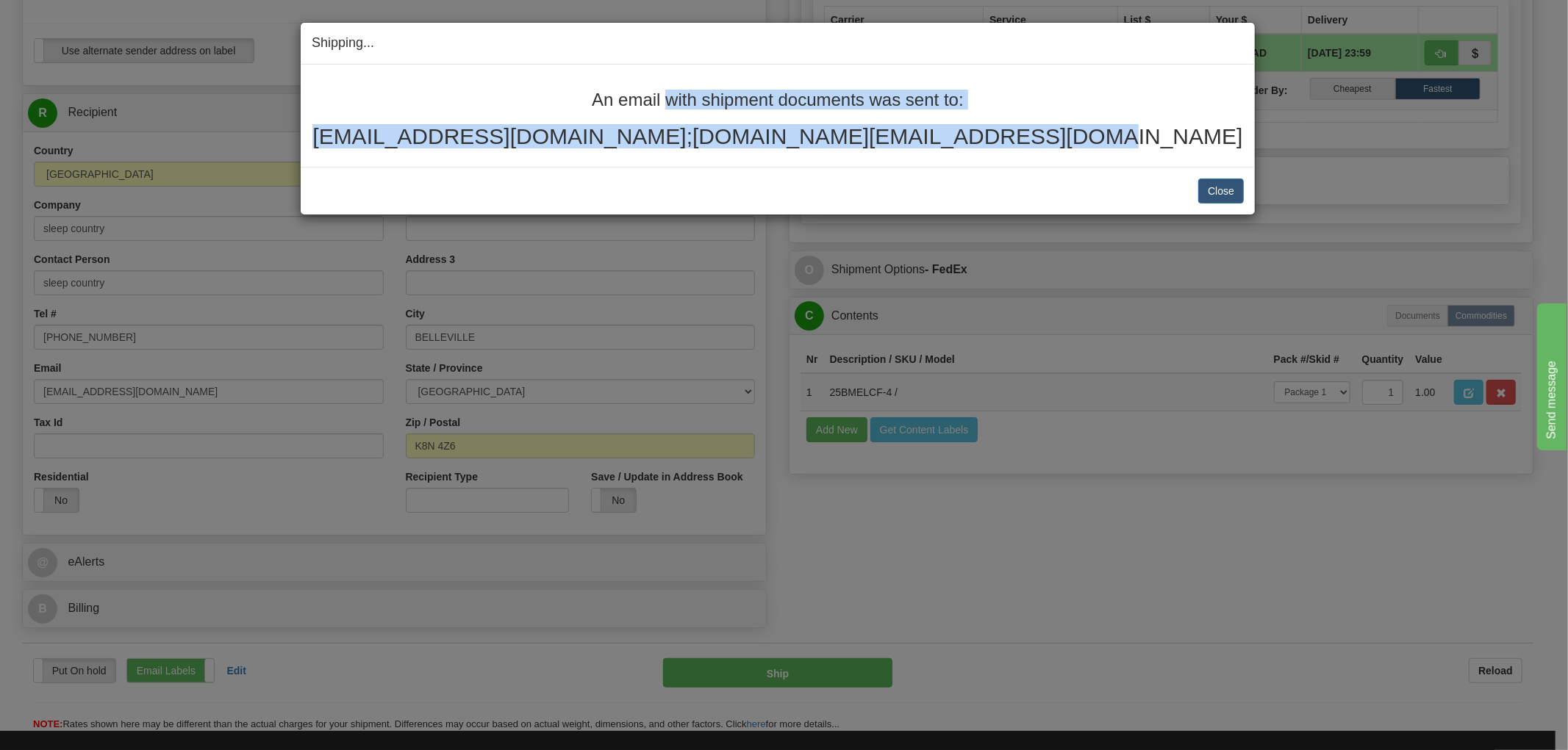
drag, startPoint x: 1105, startPoint y: 135, endPoint x: 475, endPoint y: 97, distance: 631.1
click at [475, 97] on div "An email with shipment documents was sent to: [EMAIL_ADDRESS][DOMAIN_NAME];[DOM…" at bounding box center [778, 119] width 932 height 58
copy div "An email with shipment documents was sent to: [EMAIL_ADDRESS][DOMAIN_NAME];[DOM…"
